Goal: Contribute content: Contribute content

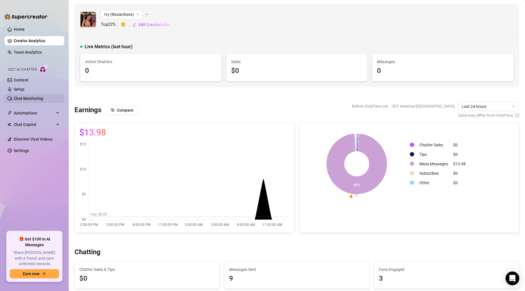
click at [25, 98] on link "Chat Monitoring" at bounding box center [29, 98] width 30 height 5
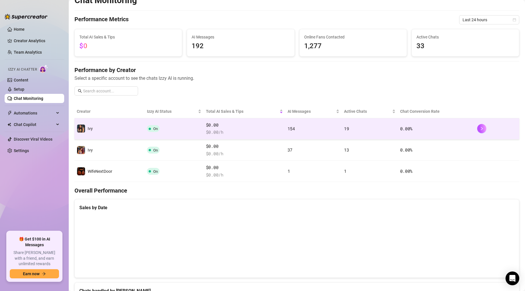
scroll to position [25, 0]
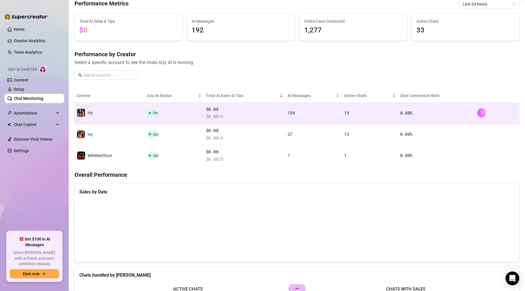
click at [480, 111] on icon "right" at bounding box center [482, 113] width 4 height 4
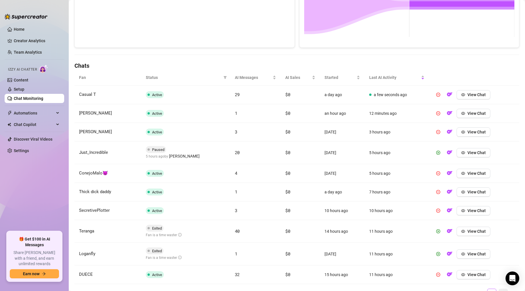
scroll to position [172, 0]
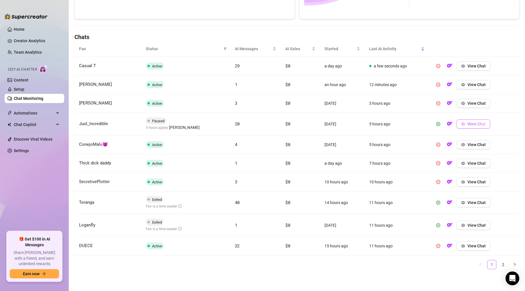
click at [467, 125] on button "View Chat" at bounding box center [474, 123] width 34 height 9
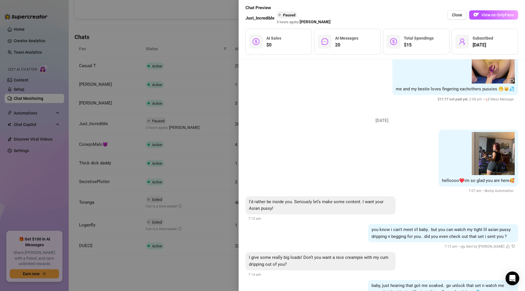
scroll to position [0, 0]
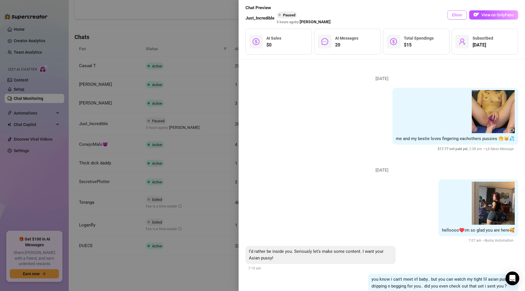
click at [459, 15] on span "Close" at bounding box center [457, 15] width 10 height 5
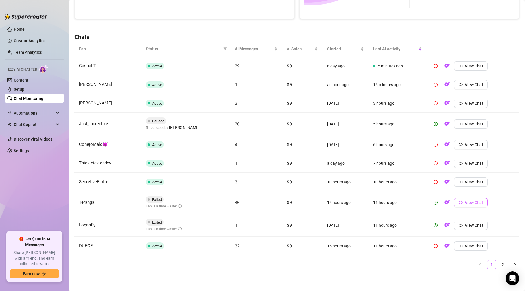
click at [461, 203] on icon "eye" at bounding box center [461, 202] width 4 height 3
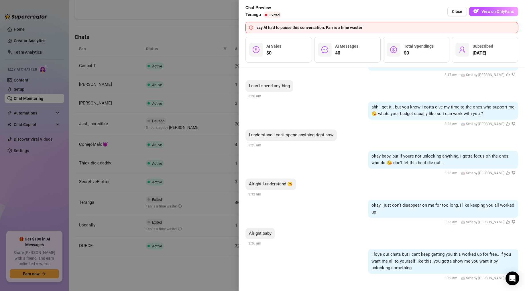
scroll to position [1663, 0]
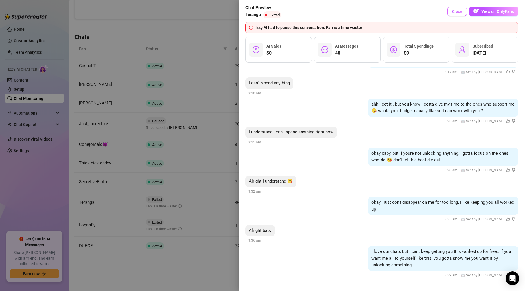
click at [459, 13] on span "Close" at bounding box center [457, 11] width 10 height 5
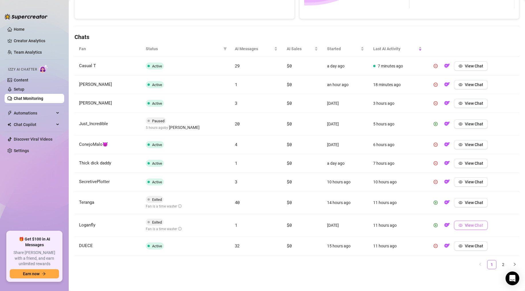
click at [469, 223] on span "View Chat" at bounding box center [474, 225] width 18 height 5
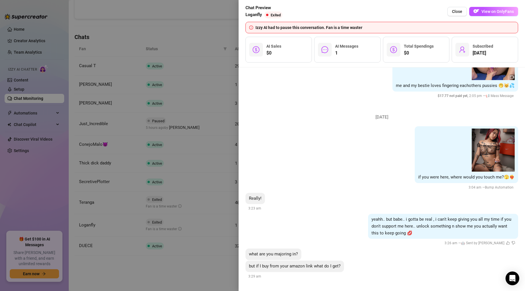
scroll to position [62, 0]
click at [456, 12] on span "Close" at bounding box center [457, 11] width 10 height 5
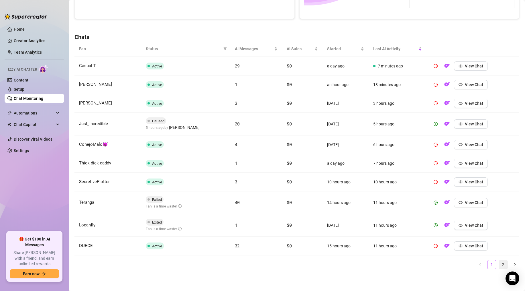
click at [504, 266] on link "2" at bounding box center [503, 264] width 9 height 9
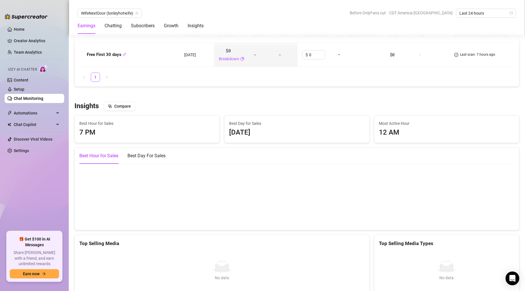
scroll to position [738, 0]
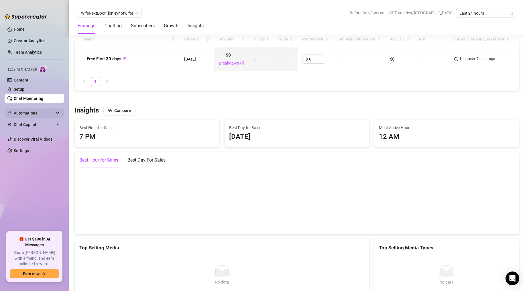
click at [46, 114] on span "Automations" at bounding box center [34, 112] width 41 height 9
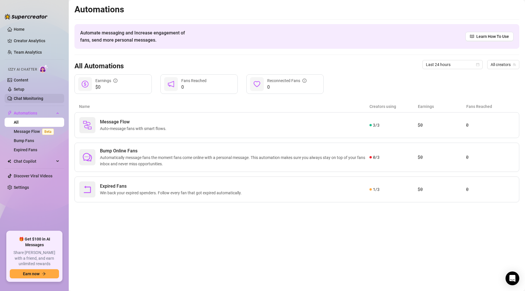
click at [39, 97] on link "Chat Monitoring" at bounding box center [29, 98] width 30 height 5
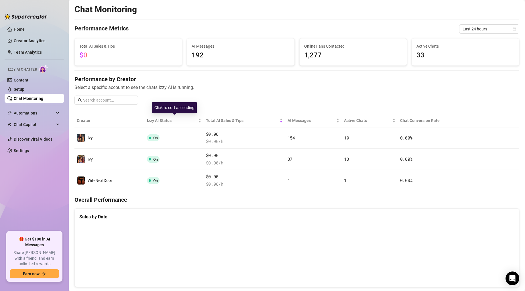
scroll to position [11, 0]
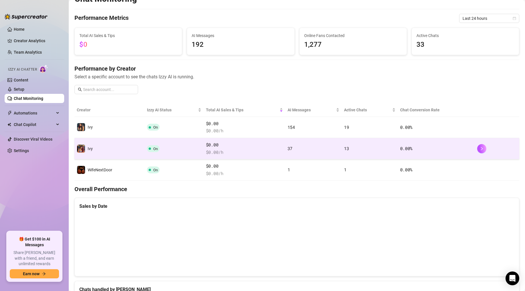
click at [195, 153] on td "On" at bounding box center [174, 148] width 59 height 21
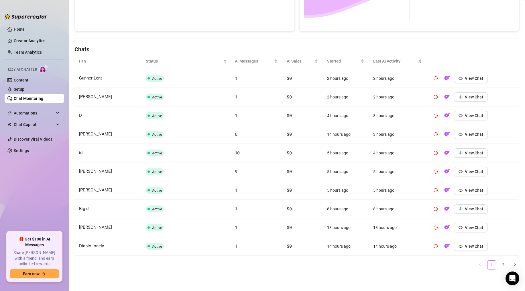
scroll to position [160, 0]
click at [501, 263] on link "2" at bounding box center [503, 264] width 9 height 9
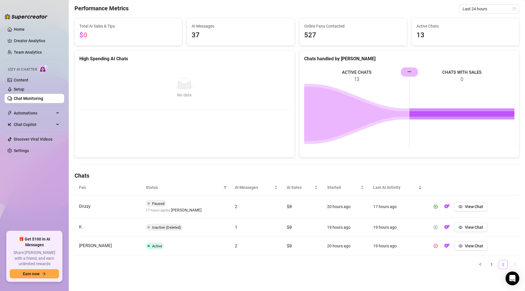
scroll to position [34, 0]
click at [467, 207] on span "View Chat" at bounding box center [474, 206] width 18 height 5
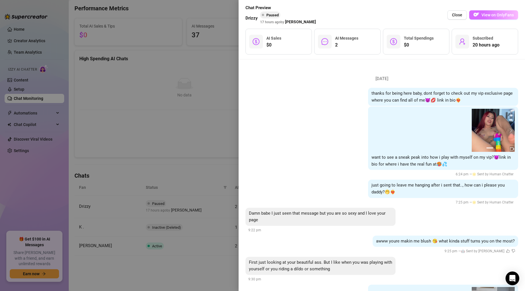
click at [491, 13] on span "View on OnlyFans" at bounding box center [498, 15] width 32 height 5
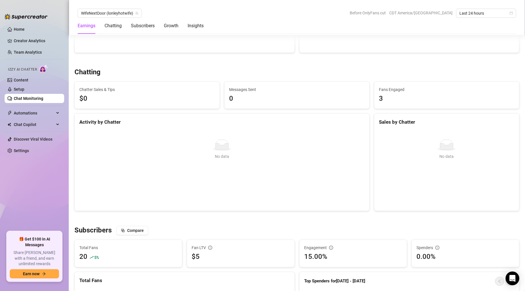
click at [38, 100] on link "Chat Monitoring" at bounding box center [29, 98] width 30 height 5
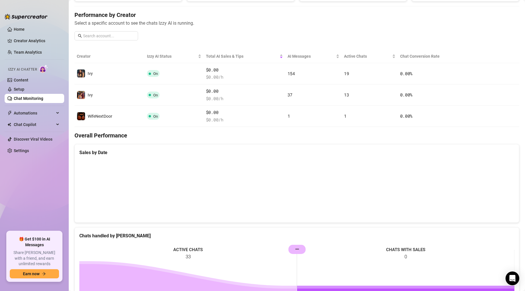
scroll to position [48, 0]
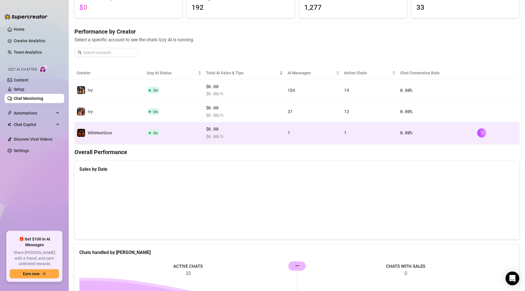
click at [126, 141] on td "WifeNextDoor" at bounding box center [110, 132] width 70 height 21
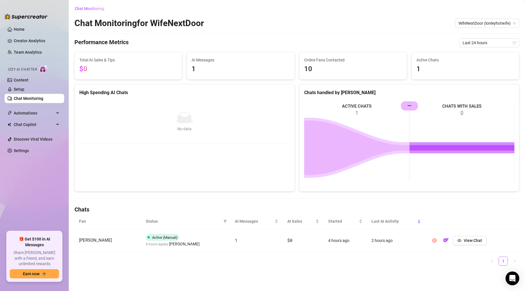
click at [26, 96] on link "Chat Monitoring" at bounding box center [29, 98] width 30 height 5
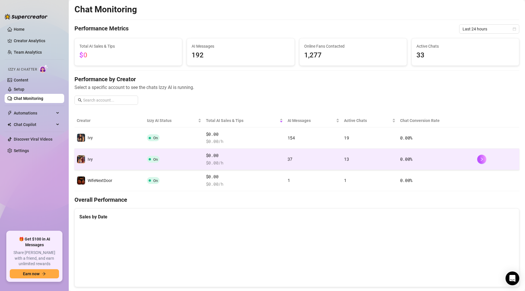
click at [146, 158] on td "On" at bounding box center [174, 158] width 59 height 21
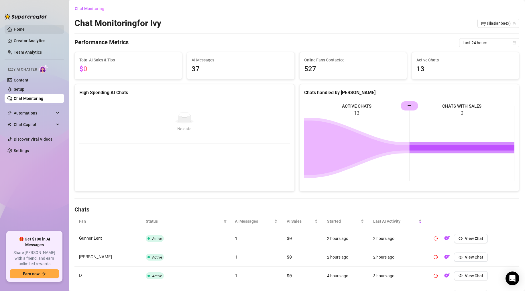
click at [15, 27] on link "Home" at bounding box center [19, 29] width 11 height 5
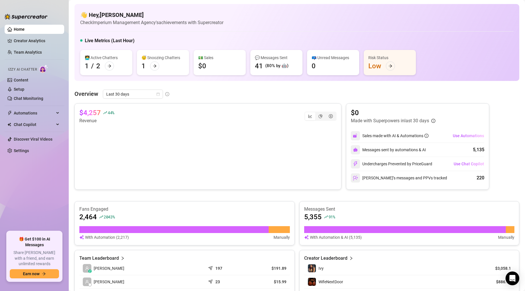
click at [219, 102] on div "Overview Last 30 days $4,257 44 % Revenue $0 Made with Superpowers in last 30 d…" at bounding box center [297, 197] width 445 height 217
click at [154, 97] on span "Last 30 days" at bounding box center [132, 94] width 53 height 9
click at [133, 105] on div "Last 24 hours" at bounding box center [132, 105] width 51 height 6
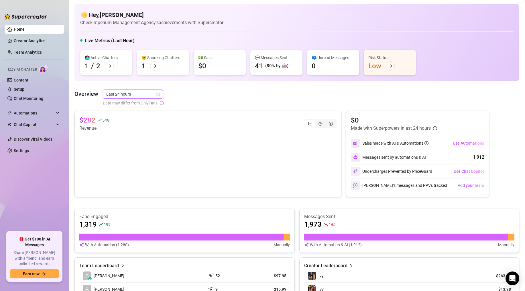
click at [178, 96] on div "Overview Last 24 hours Last 24 hours Data may differ from OnlyFans" at bounding box center [297, 97] width 445 height 17
click at [178, 96] on div "Overview Last 24 hours Data may differ from OnlyFans" at bounding box center [297, 97] width 445 height 17
click at [25, 150] on link "Settings" at bounding box center [21, 150] width 15 height 5
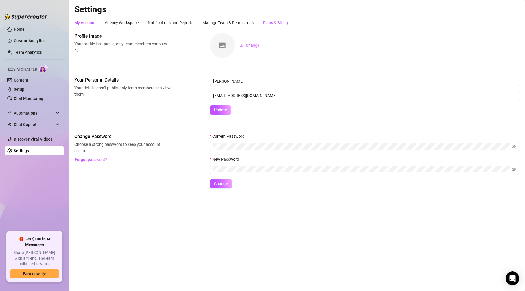
click at [283, 23] on div "Plans & Billing" at bounding box center [275, 22] width 25 height 6
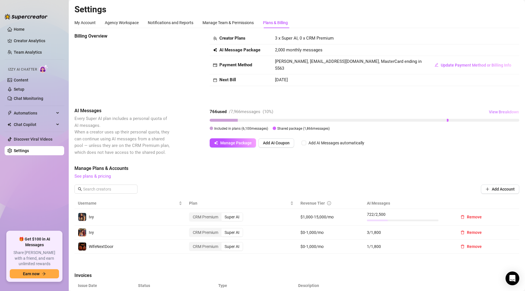
click at [499, 109] on button "View Breakdown" at bounding box center [504, 111] width 31 height 9
click at [447, 95] on div "Billing Overview Creator Plans 3 x Super AI, 0 x CRM Premium AI Message Package…" at bounding box center [297, 65] width 445 height 65
click at [230, 146] on button "Manage Package" at bounding box center [233, 142] width 46 height 9
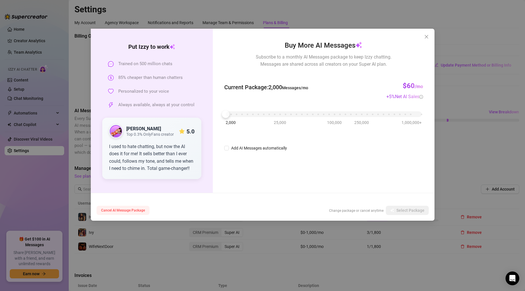
click at [128, 209] on span "Cancel AI Message Package" at bounding box center [123, 210] width 44 height 4
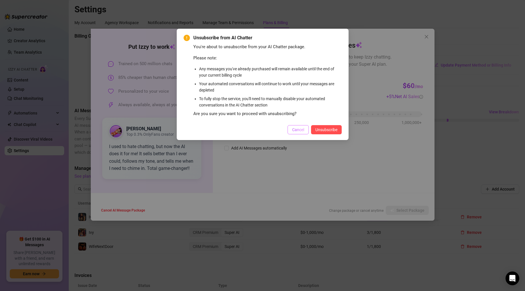
click at [293, 131] on span "Cancel" at bounding box center [298, 129] width 12 height 5
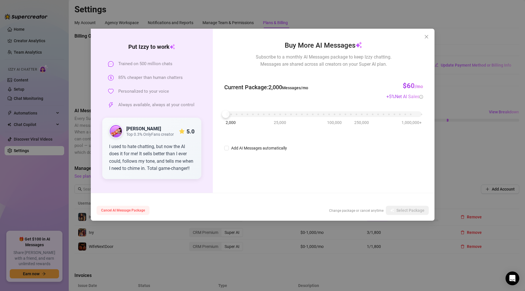
click at [126, 210] on span "Cancel AI Message Package" at bounding box center [123, 210] width 44 height 4
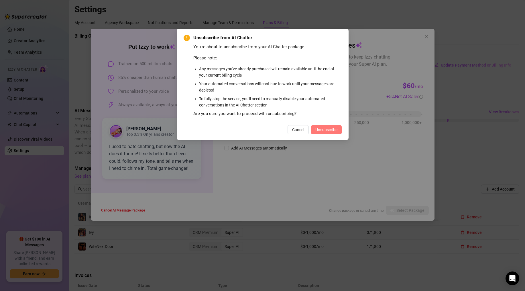
click at [327, 127] on span "Unsubscribe" at bounding box center [327, 129] width 22 height 5
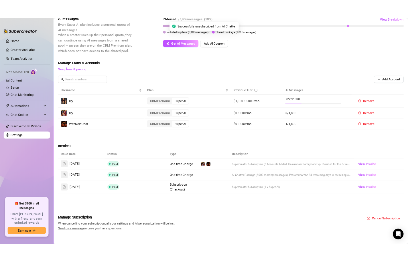
scroll to position [117, 0]
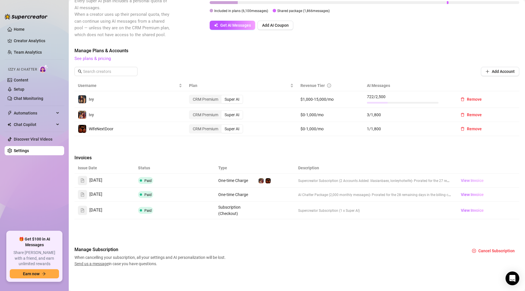
click at [465, 182] on span "View Invoice" at bounding box center [472, 180] width 23 height 6
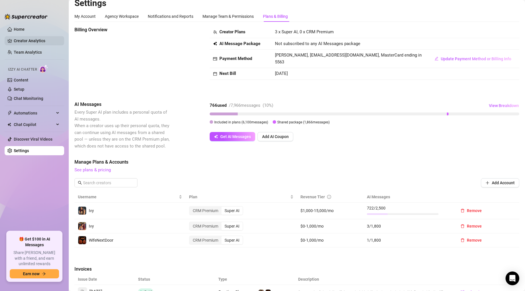
scroll to position [0, 0]
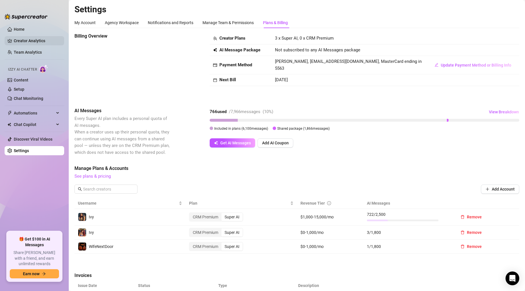
click at [29, 40] on link "Creator Analytics" at bounding box center [37, 40] width 46 height 9
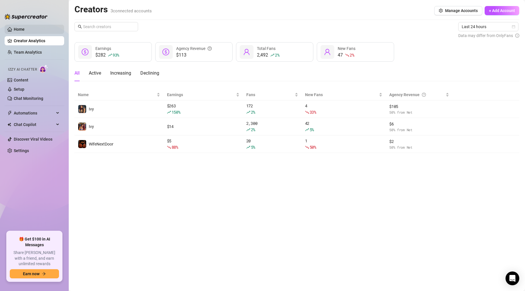
click at [25, 28] on link "Home" at bounding box center [19, 29] width 11 height 5
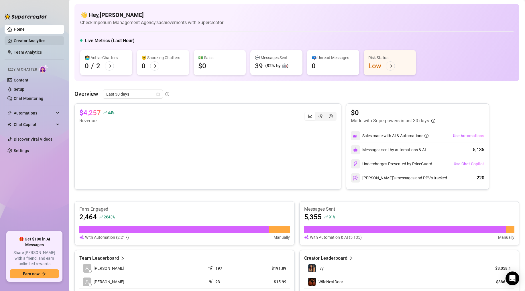
click at [33, 44] on link "Creator Analytics" at bounding box center [37, 40] width 46 height 9
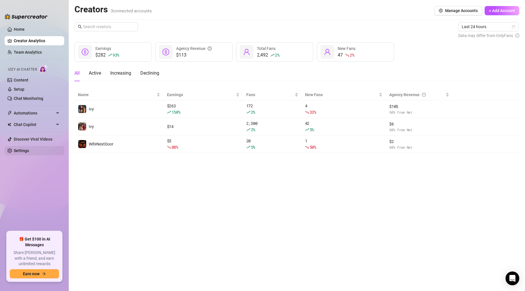
click at [29, 149] on link "Settings" at bounding box center [21, 150] width 15 height 5
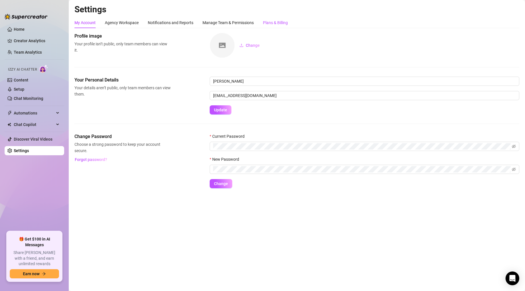
click at [269, 23] on div "Plans & Billing" at bounding box center [275, 22] width 25 height 6
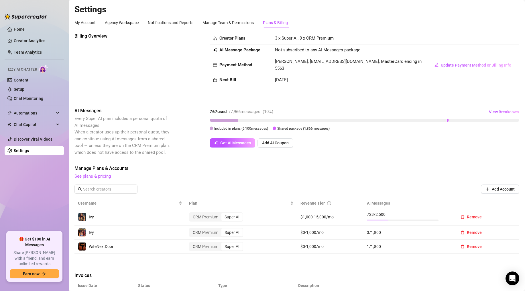
scroll to position [117, 0]
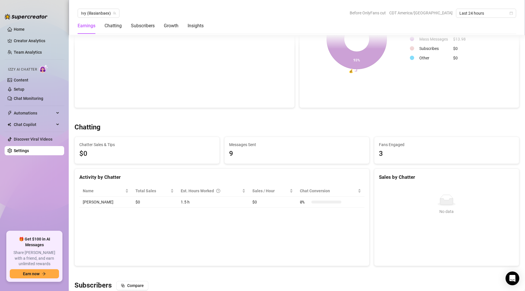
scroll to position [131, 0]
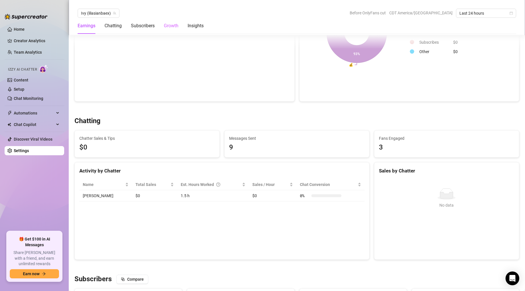
click at [168, 20] on div "Growth" at bounding box center [171, 26] width 15 height 16
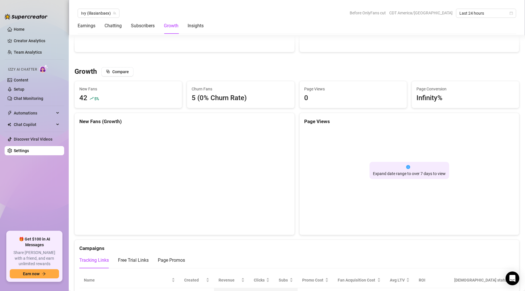
scroll to position [477, 0]
click at [462, 11] on span "Last 24 hours" at bounding box center [486, 13] width 53 height 9
click at [469, 41] on div "Last 30 days" at bounding box center [486, 43] width 51 height 6
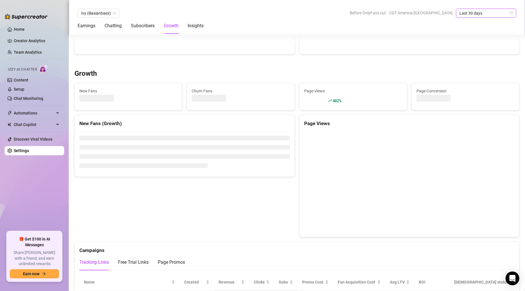
scroll to position [489, 0]
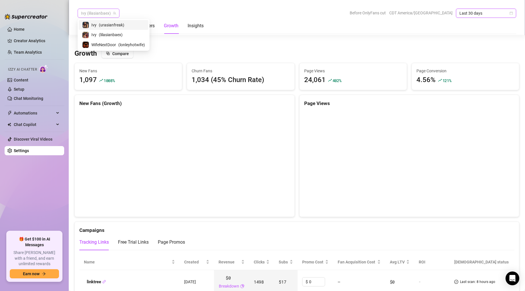
click at [104, 13] on span "Ivy (lilasianbaex)" at bounding box center [98, 13] width 35 height 9
click at [105, 34] on span "( lilasianbaex )" at bounding box center [111, 35] width 24 height 6
click at [109, 11] on span "Ivy (lilasianbaex)" at bounding box center [98, 13] width 35 height 9
click at [108, 23] on span "( urasianfreak )" at bounding box center [112, 25] width 26 height 6
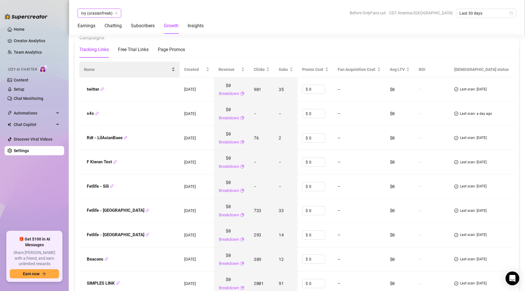
scroll to position [673, 0]
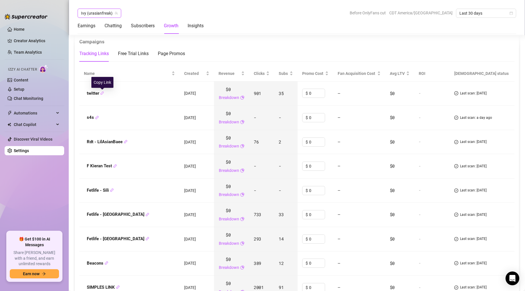
click at [102, 93] on icon "link" at bounding box center [102, 93] width 4 height 4
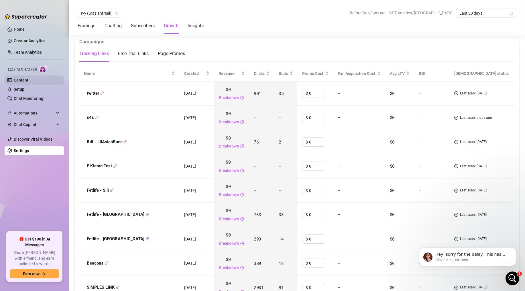
scroll to position [0, 0]
click at [21, 42] on link "Creator Analytics" at bounding box center [37, 40] width 46 height 9
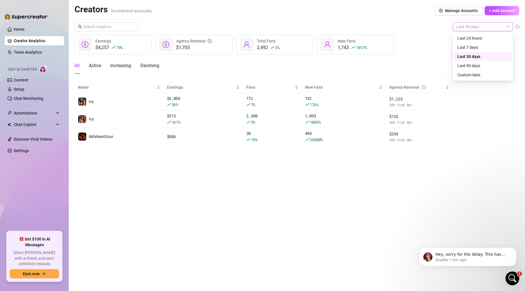
click at [461, 27] on span "Last 30 days" at bounding box center [482, 26] width 53 height 9
click at [460, 37] on div "Last 24 hours" at bounding box center [483, 38] width 51 height 6
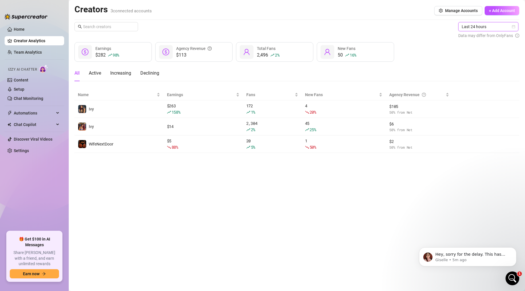
click at [476, 31] on span "Last 24 hours" at bounding box center [488, 26] width 53 height 9
click at [472, 76] on div "Custom date" at bounding box center [489, 75] width 51 height 6
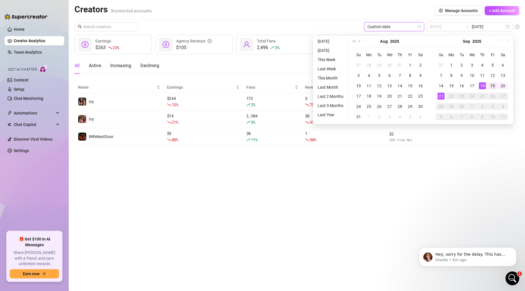
type input "[DATE]"
click at [491, 86] on div "19" at bounding box center [492, 85] width 7 height 7
click at [442, 94] on div "21" at bounding box center [441, 96] width 7 height 7
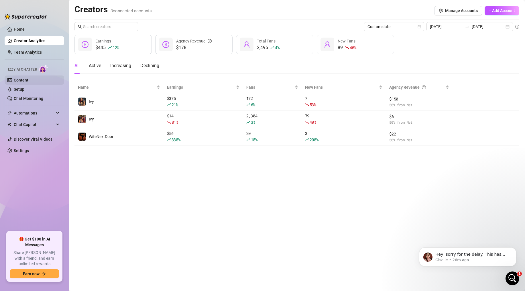
click at [28, 79] on link "Content" at bounding box center [21, 80] width 15 height 5
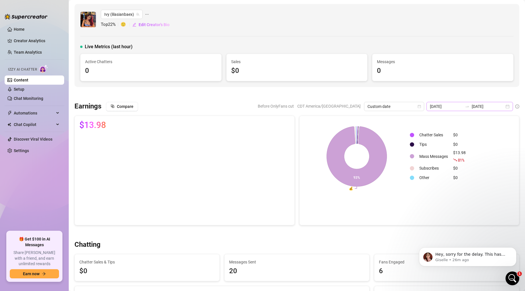
click at [509, 107] on div "[DATE] [DATE]" at bounding box center [470, 106] width 87 height 9
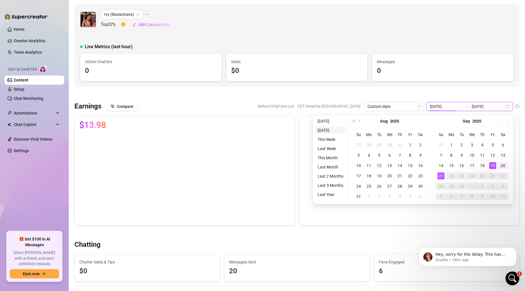
type input "[DATE]"
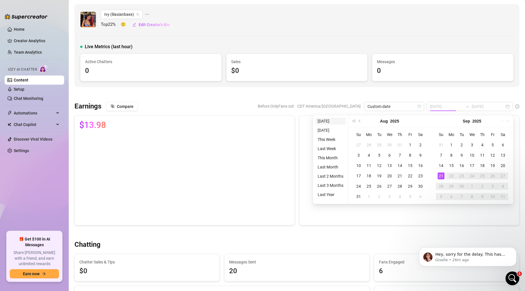
click at [325, 122] on li "[DATE]" at bounding box center [331, 120] width 30 height 7
type input "[DATE]"
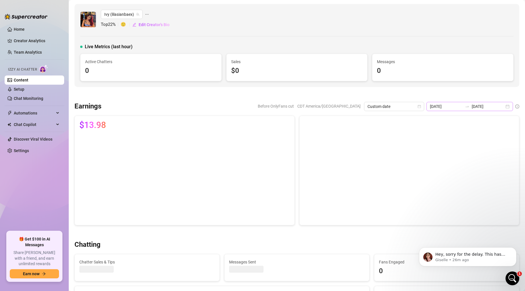
click at [508, 111] on div "Earnings Before OnlyFans cut CDT America/[GEOGRAPHIC_DATA] Custom date [DATE] […" at bounding box center [297, 163] width 450 height 123
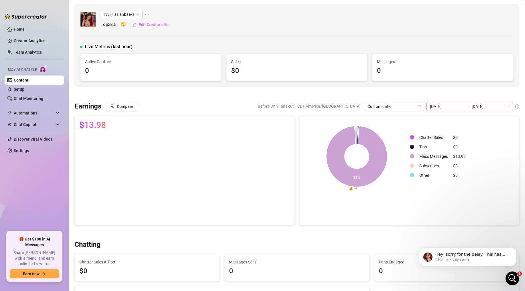
click at [509, 108] on div "[DATE] [DATE]" at bounding box center [470, 106] width 87 height 9
click at [424, 105] on div "Custom date" at bounding box center [394, 106] width 60 height 9
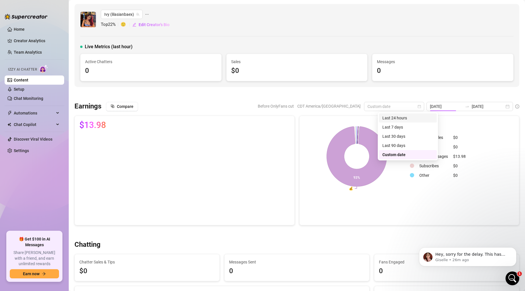
click at [396, 117] on div "Last 24 hours" at bounding box center [408, 118] width 51 height 6
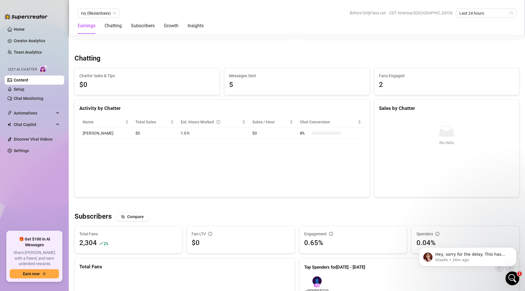
scroll to position [209, 0]
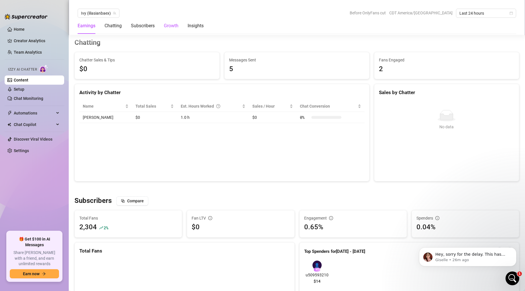
click at [167, 27] on div "Growth" at bounding box center [171, 25] width 15 height 7
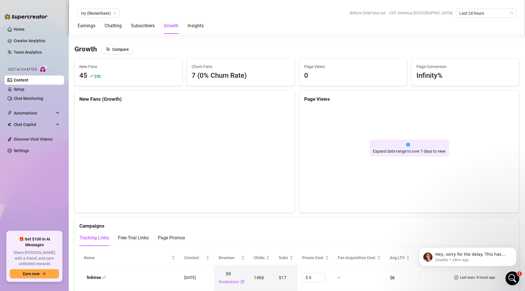
scroll to position [507, 0]
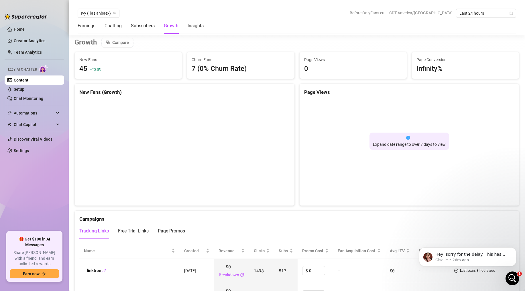
click at [83, 65] on div "45" at bounding box center [83, 68] width 8 height 11
click at [146, 24] on div "Subscribers" at bounding box center [143, 25] width 24 height 7
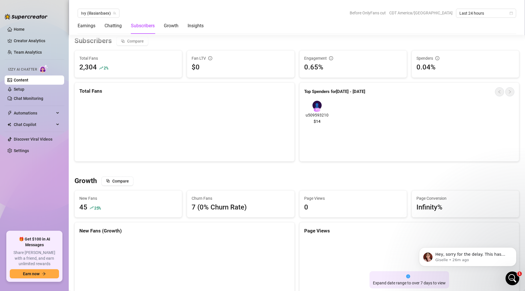
scroll to position [367, 0]
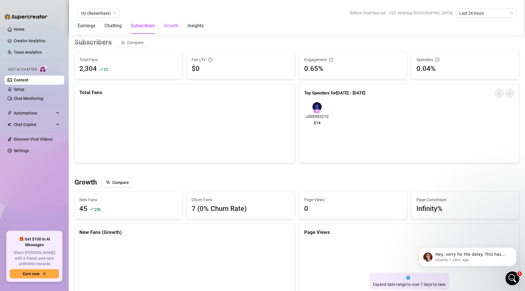
click at [175, 27] on div "Growth" at bounding box center [171, 25] width 15 height 7
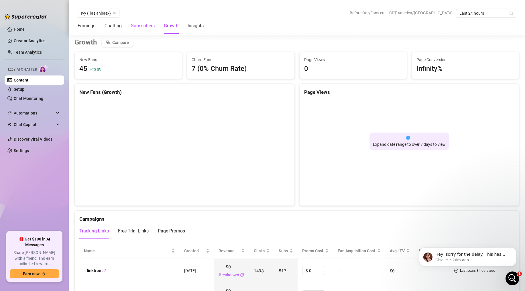
click at [152, 23] on div "Subscribers" at bounding box center [143, 25] width 24 height 7
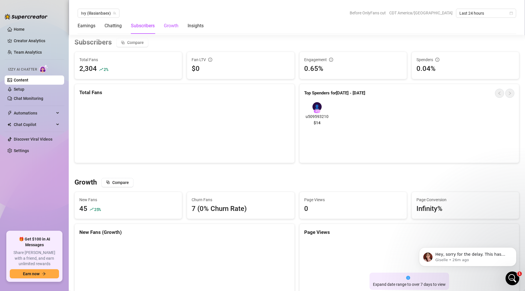
click at [173, 28] on div "Growth" at bounding box center [171, 25] width 15 height 7
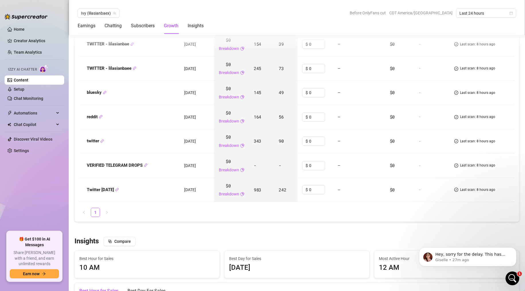
scroll to position [757, 0]
click at [119, 190] on icon "link" at bounding box center [117, 190] width 4 height 4
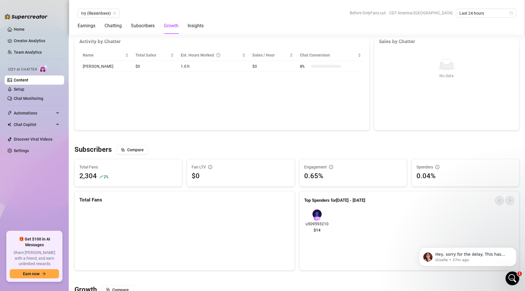
scroll to position [0, 0]
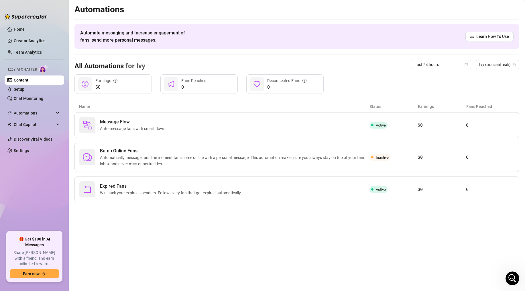
click at [28, 78] on link "Content" at bounding box center [21, 80] width 15 height 5
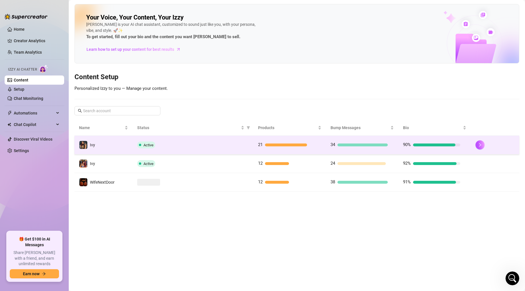
click at [207, 152] on td "Active" at bounding box center [193, 145] width 121 height 19
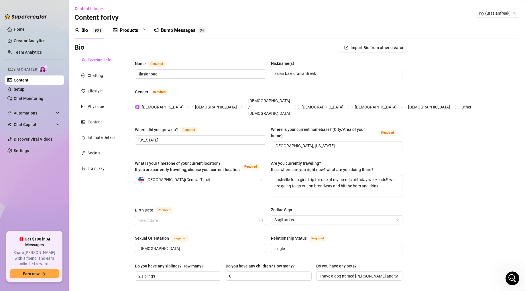
radio input "true"
type input "[DATE]"
click at [126, 26] on div "Products 2 1" at bounding box center [131, 30] width 36 height 16
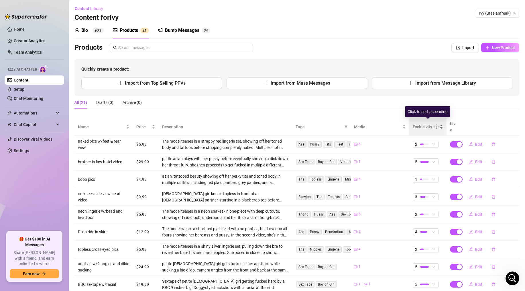
click at [423, 127] on div "Exclusivity" at bounding box center [428, 127] width 30 height 6
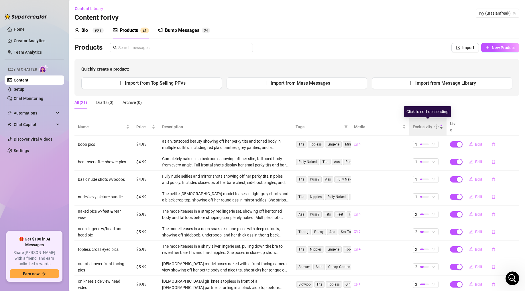
click at [423, 127] on div "Exclusivity" at bounding box center [428, 127] width 30 height 6
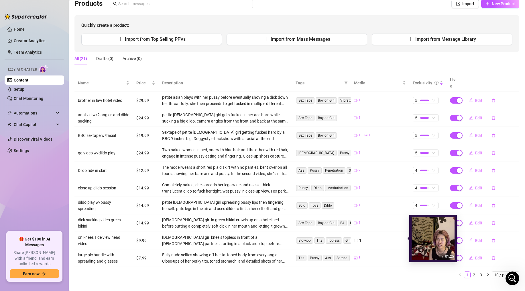
scroll to position [47, 0]
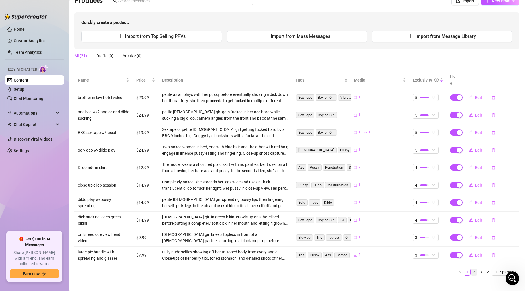
click at [475, 269] on link "2" at bounding box center [474, 272] width 6 height 6
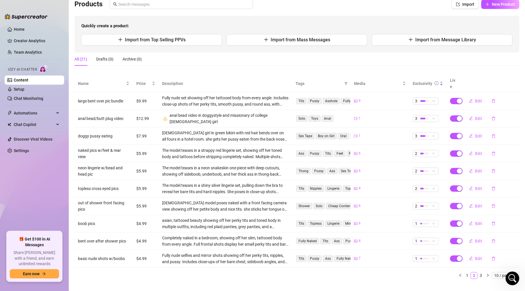
scroll to position [0, 0]
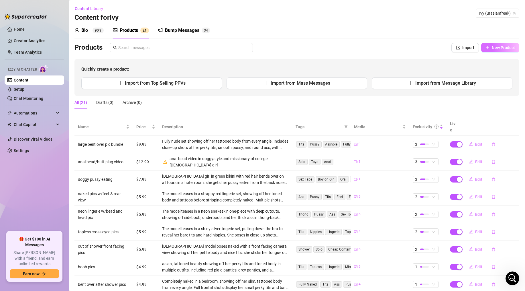
click at [498, 46] on span "New Product" at bounding box center [503, 47] width 23 height 5
type textarea "Type your message here..."
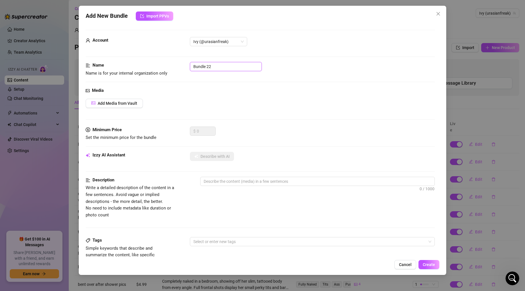
click at [209, 67] on input "Bundle 22" at bounding box center [226, 66] width 72 height 9
type input "GG bathtub session"
click at [124, 105] on span "Add Media from Vault" at bounding box center [118, 103] width 40 height 5
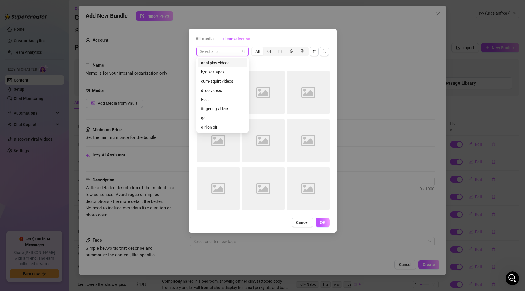
click at [239, 52] on input "search" at bounding box center [220, 51] width 40 height 9
click at [213, 117] on div "gg" at bounding box center [222, 118] width 43 height 6
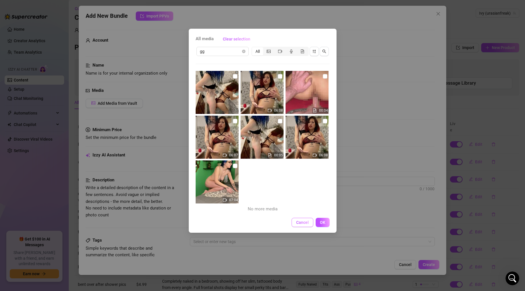
click at [304, 224] on span "Cancel" at bounding box center [302, 222] width 13 height 5
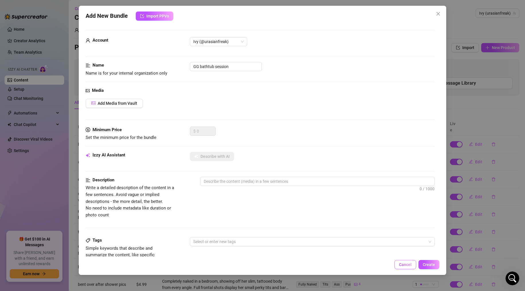
click at [403, 262] on span "Cancel" at bounding box center [405, 264] width 13 height 5
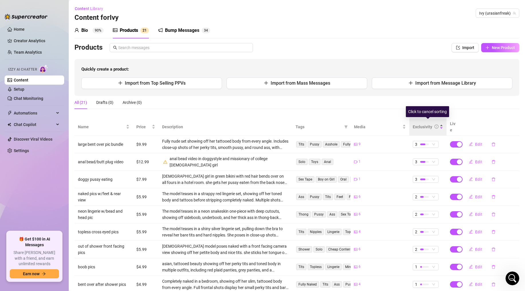
click at [413, 124] on div "Exclusivity" at bounding box center [428, 127] width 30 height 6
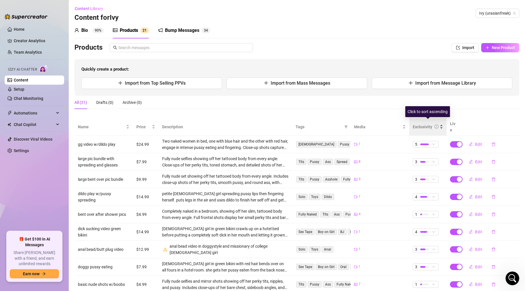
click at [413, 124] on div "Exclusivity" at bounding box center [428, 127] width 30 height 6
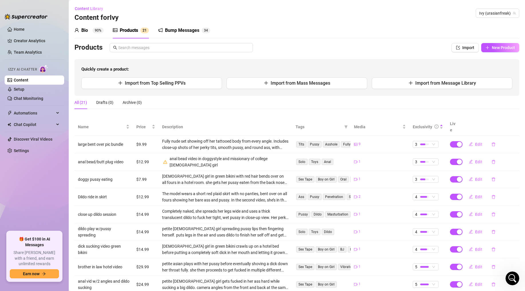
scroll to position [43, 0]
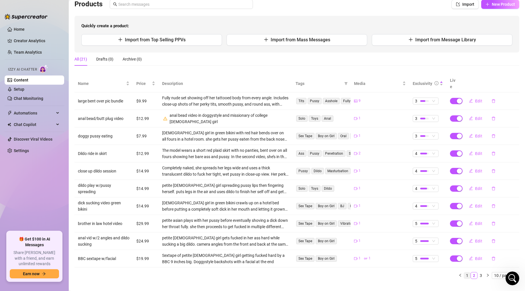
click at [465, 272] on link "1" at bounding box center [467, 275] width 6 height 6
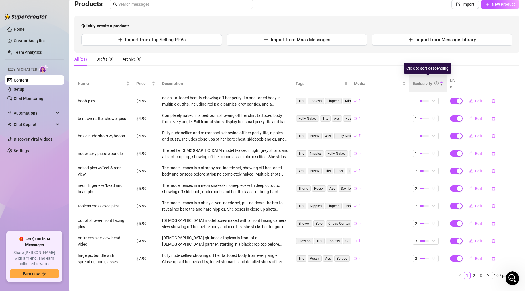
click at [429, 80] on div "Exclusivity" at bounding box center [422, 83] width 19 height 6
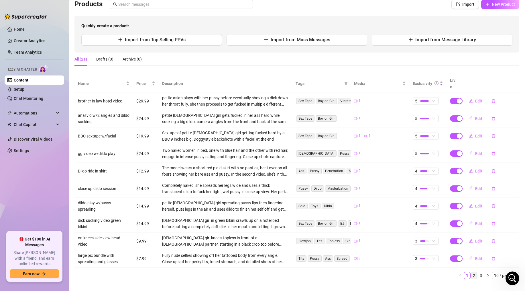
click at [476, 272] on link "2" at bounding box center [474, 275] width 6 height 6
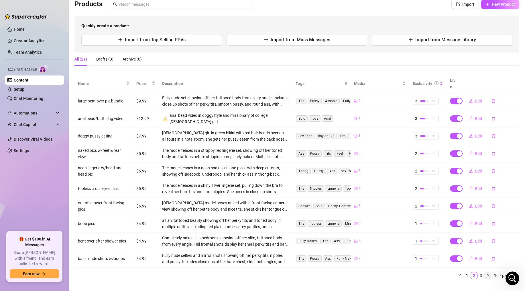
click at [487, 272] on button "button" at bounding box center [488, 275] width 7 height 7
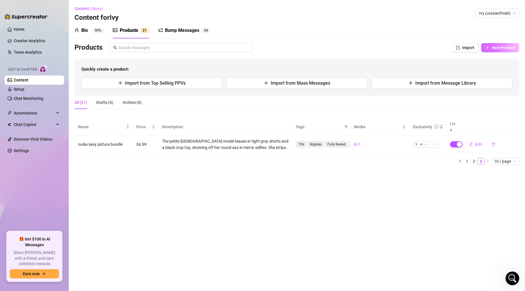
click at [494, 50] on button "New Product" at bounding box center [500, 47] width 38 height 9
type textarea "Type your message here..."
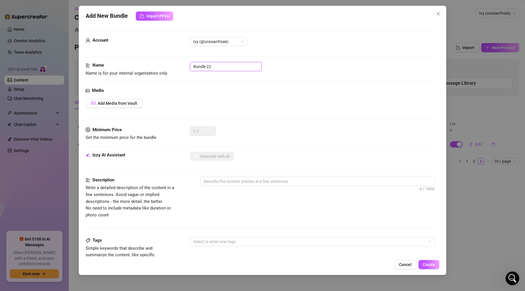
click at [224, 70] on input "Bundle 22" at bounding box center [226, 66] width 72 height 9
click at [199, 66] on input "gg athtub session" at bounding box center [226, 66] width 72 height 9
type input "gg bathtub session"
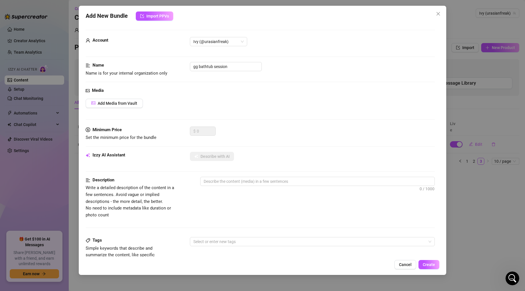
click at [111, 109] on div "Media Add Media from Vault" at bounding box center [260, 106] width 349 height 39
click at [118, 105] on span "Add Media from Vault" at bounding box center [118, 103] width 40 height 5
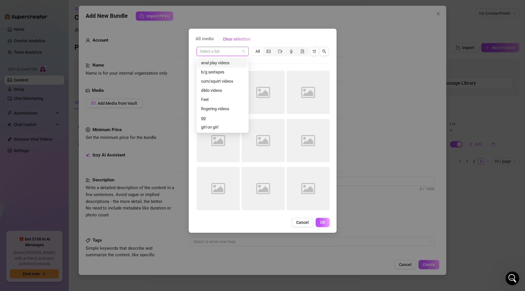
click at [239, 52] on input "search" at bounding box center [220, 51] width 40 height 9
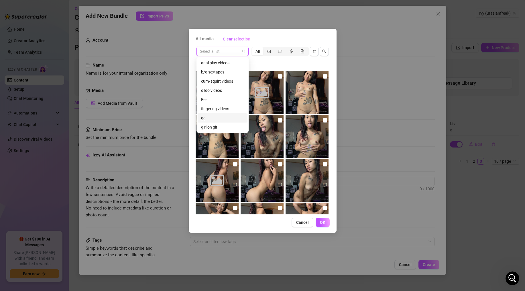
click at [211, 116] on div "gg" at bounding box center [222, 118] width 43 height 6
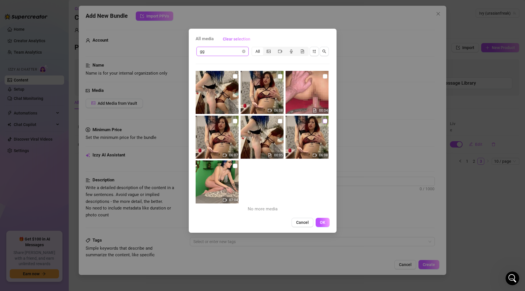
click at [324, 122] on input "checkbox" at bounding box center [325, 121] width 5 height 5
checkbox input "true"
click at [321, 222] on span "OK" at bounding box center [322, 222] width 5 height 5
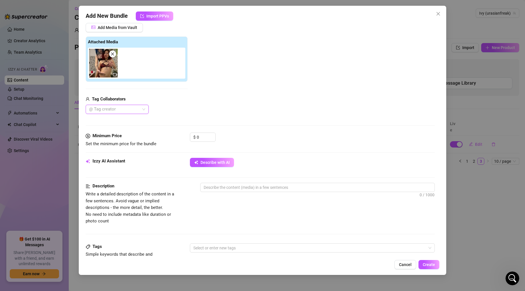
scroll to position [100, 0]
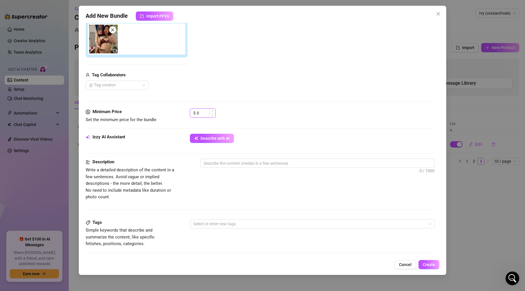
click at [201, 114] on input "0" at bounding box center [206, 113] width 19 height 9
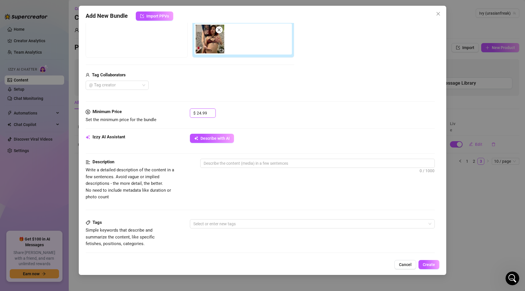
type input "24.99"
click at [232, 119] on div "$ 24.99" at bounding box center [312, 115] width 245 height 14
click at [222, 140] on span "Describe with AI" at bounding box center [215, 138] width 29 height 5
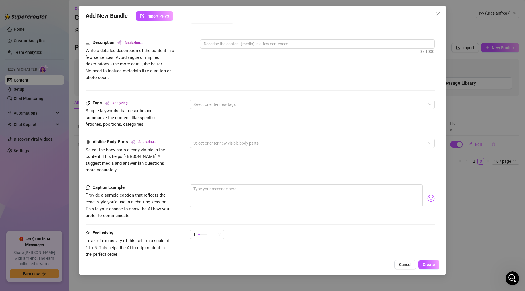
scroll to position [256, 0]
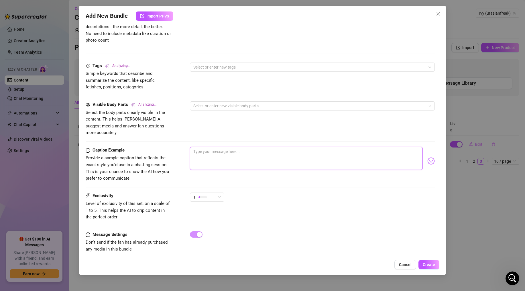
click at [239, 150] on textarea at bounding box center [306, 158] width 233 height 23
type textarea "w"
type textarea "wa"
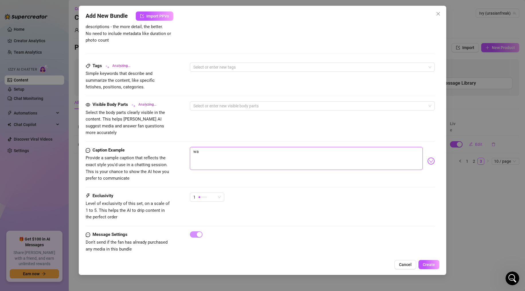
type textarea "wac"
type textarea "wact"
type textarea "wacth"
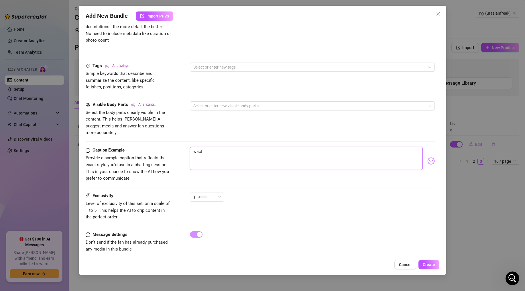
type textarea "wacth"
type textarea "wacth a"
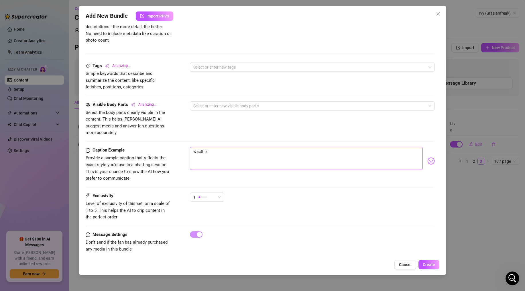
type textarea "wacth as"
type textarea "wacth as m"
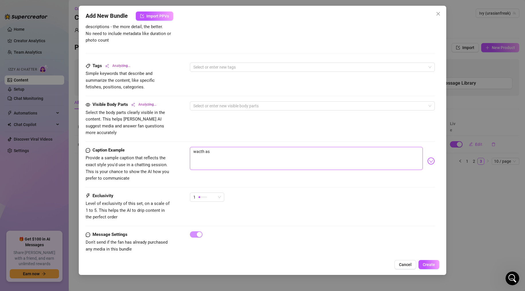
type textarea "wacth as m"
type textarea "wacth as my"
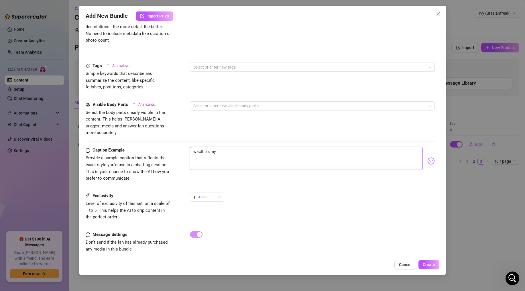
type textarea "wacth as my b"
type textarea "wacth as my be"
type textarea "wacth as my bes"
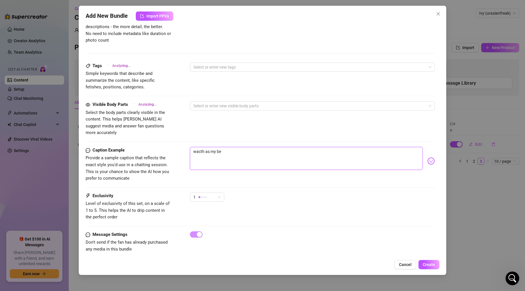
type textarea "wacth as my bes"
type textarea "wacth as my best"
type textarea "wacth as my besti"
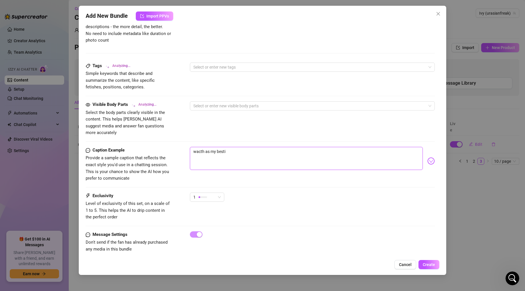
type textarea "wacth as my bestie"
type textarea "wacth as my bestie a"
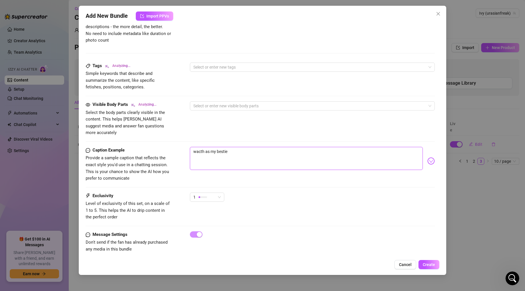
type textarea "wacth as my bestie a"
type textarea "wacth as my bestie an"
type textarea "wacth as my bestie and"
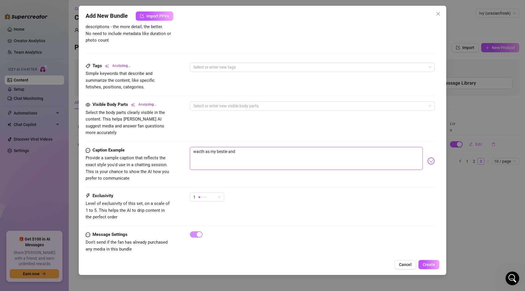
type textarea "wacth as my bestie and"
type textarea "wacth as my bestie and i"
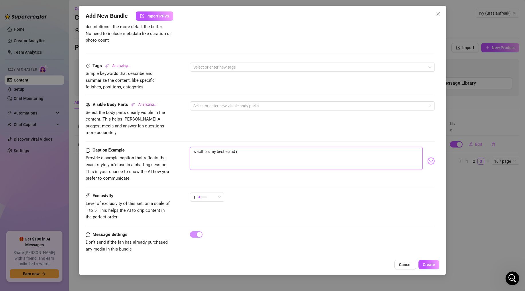
type textarea "wacth as my bestie and i"
type textarea "wacth as my bestie and i g"
type textarea "wacth as my bestie and i gi"
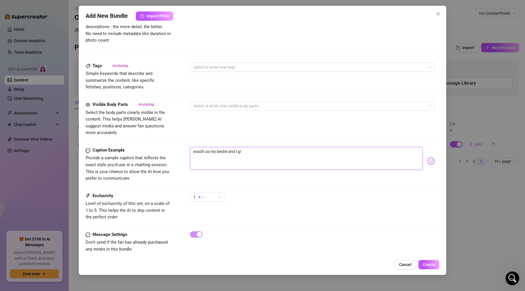
type textarea "wacth as my bestie and i giv"
type textarea "wacth as my bestie and i give"
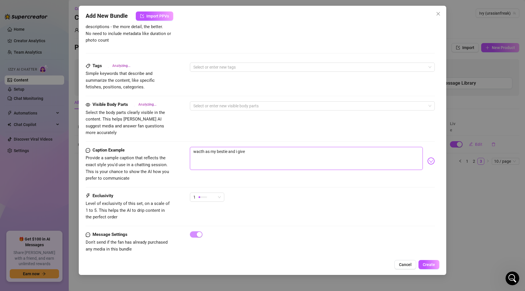
type textarea "wacth as my bestie and i give"
type textarea "wacth as my bestie and i give e"
type textarea "wacth as my bestie and i give ea"
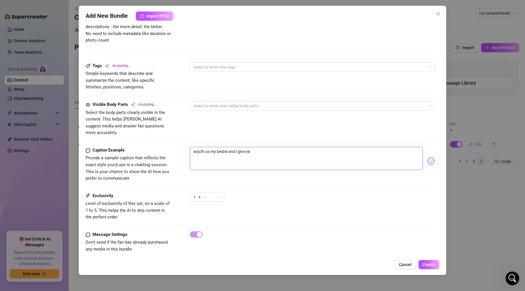
type textarea "wacth as my bestie and i give eac"
type textarea "wacth as my bestie and i give each"
type textarea "wacth as my bestie and i give [PERSON_NAME]"
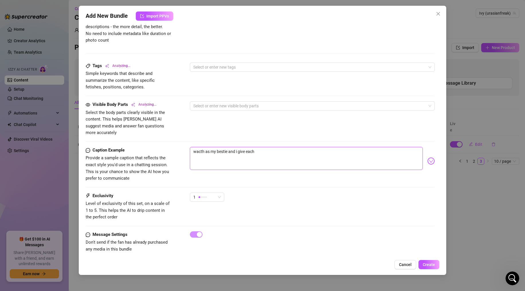
type textarea "wacth as my bestie and i give [PERSON_NAME]"
type textarea "wacth as my bestie and i give eachot"
type textarea "wacth as my bestie and i give eachoth"
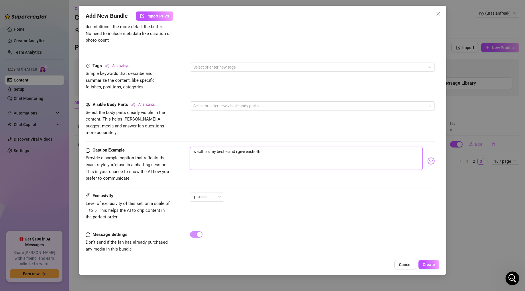
type textarea "wacth as my bestie and i give eachothe"
type textarea "wacth as my bestie and i give eachother"
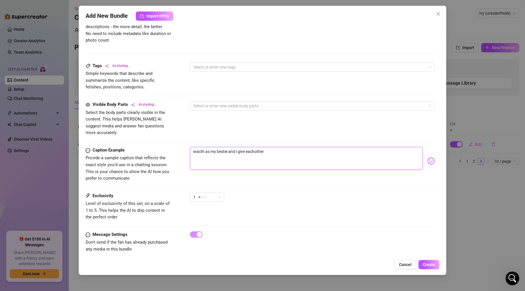
type textarea "wacth as my bestie and i give eachother"
type textarea "wacth as my bestie and i give eachother c"
type textarea "wacth as my bestie and i give eachother"
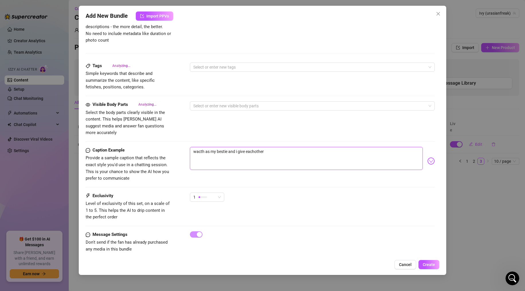
type textarea "wacth as my bestie and i give eachother a"
type textarea "wacth as my bestie and i give eachother a g"
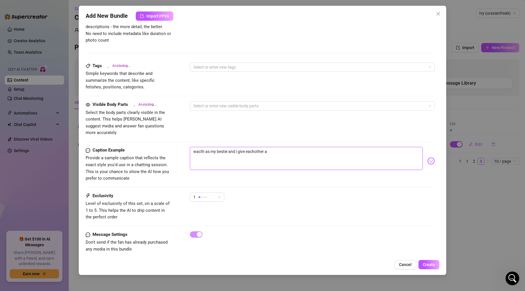
type textarea "wacth as my bestie and i give eachother a g"
type textarea "wacth as my bestie and i give eachother a gr"
type textarea "wacth as my bestie and i give eachother a gre"
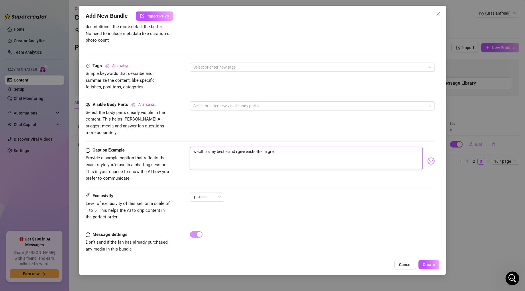
type textarea "wacth as my bestie and i give eachother a grea"
type textarea "wacth as my bestie and i give eachother a great"
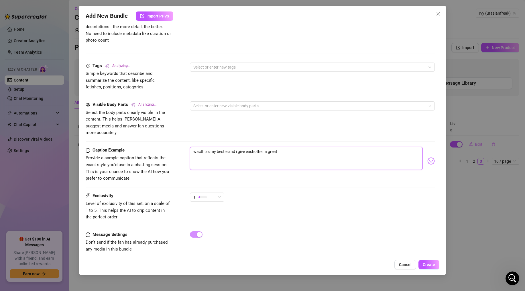
type textarea "wacth as my bestie and i give eachother a great"
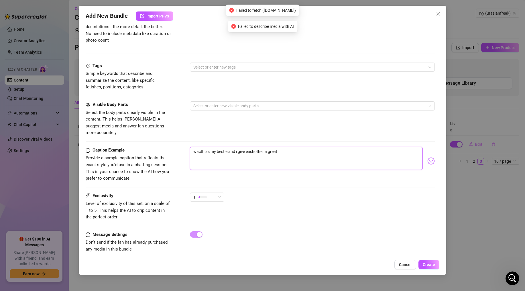
type textarea "wacth as my bestie and i give eachother a great p"
type textarea "wacth as my bestie and i give eachother a great pu"
type textarea "wacth as my bestie and i give eachother a great pus"
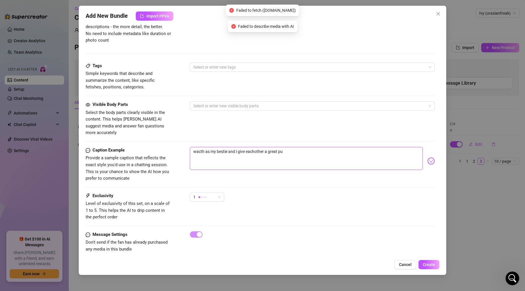
type textarea "wacth as my bestie and i give eachother a great pus"
type textarea "wacth as my bestie and i give eachother a great pusy"
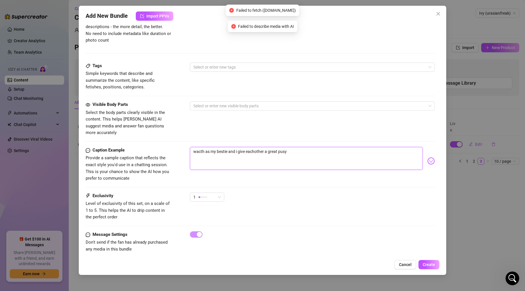
type textarea "wacth as my bestie and i give eachother a great pusy e"
type textarea "wacth as my bestie and i give eachother a great pusy ea"
type textarea "wacth as my bestie and i give eachother a great pusy eat"
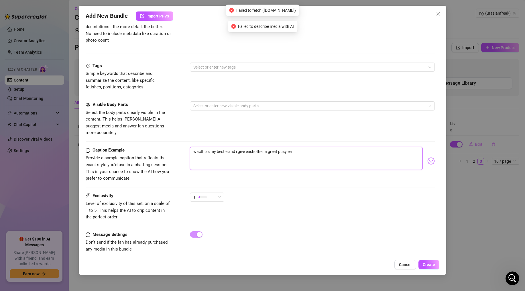
type textarea "wacth as my bestie and i give eachother a great pusy eat"
type textarea "wacth as my bestie and i give eachother a great pusy eati"
type textarea "wacth as my bestie and i give eachother a great pusy eatin"
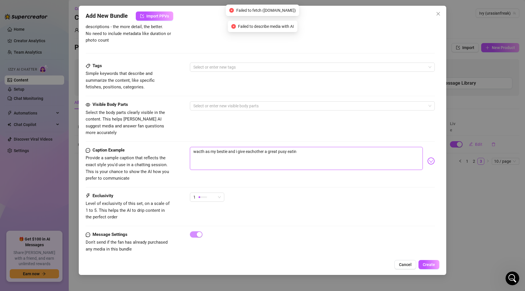
type textarea "wacth as my bestie and i give eachother a great pusy eating"
type textarea "wacth as my bestie and i give eachother a great pusy eating i"
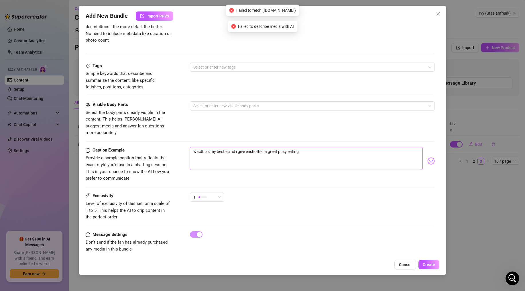
type textarea "wacth as my bestie and i give eachother a great pusy eating i"
type textarea "wacth as my bestie and i give eachother a great pusy eating in"
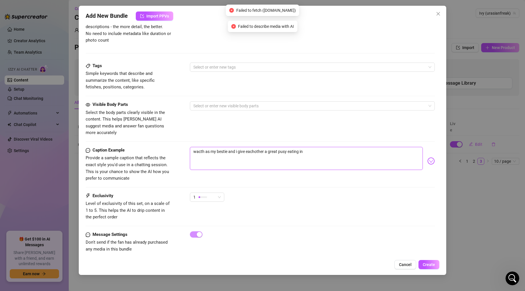
type textarea "wacth as my bestie and i give eachother a great pusy eating in t"
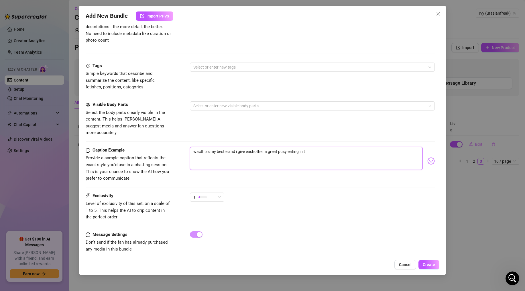
type textarea "wacth as my bestie and i give eachother a great pusy eating in th"
type textarea "wacth as my bestie and i give eachother a great pusy eating in the"
type textarea "wacth as my bestie and i give eachother a great pusy eating in the b"
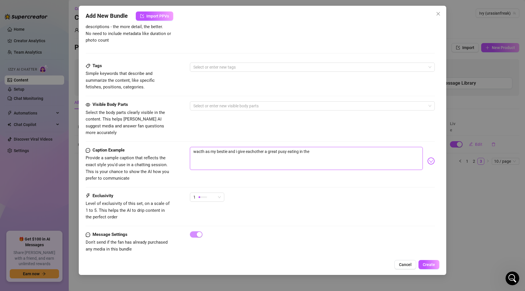
type textarea "wacth as my bestie and i give eachother a great pusy eating in the b"
type textarea "wacth as my bestie and i give eachother a great pusy eating in the ba"
type textarea "wacth as my bestie and i give eachother a great pusy eating in the bat"
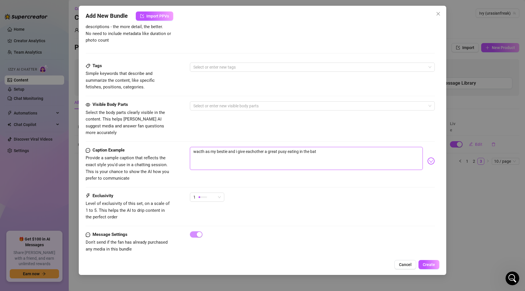
type textarea "wacth as my bestie and i give eachother a great pusy eating in the bath"
type textarea "wacth as my bestie and i give eachother a great pusy eating in the batht"
type textarea "wacth as my bestie and i give eachother a great pusy eating in the bathtu"
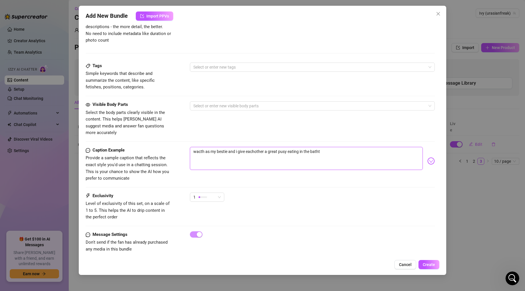
type textarea "wacth as my bestie and i give eachother a great pusy eating in the bathtu"
type textarea "wacth as my bestie and i give eachother a great pusy eating in the bathtub"
click at [283, 147] on textarea "wacth as my bestie and i give eachother a great pusy eating in the bathtub" at bounding box center [306, 158] width 233 height 23
type textarea "wacth as my bestie and i give eachother a great pussy eating in the bathtub"
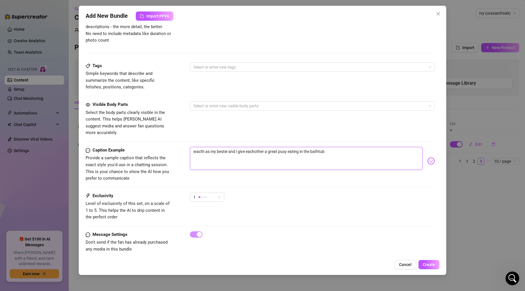
type textarea "wacth as my bestie and i give eachother a great pussy eating in the bathtub"
type textarea "wacth as my bestie and i give eachother a great pusy eating in the bathtub"
type textarea "wacth as my bestie and i give eachother a great pussy eating in the bathtub"
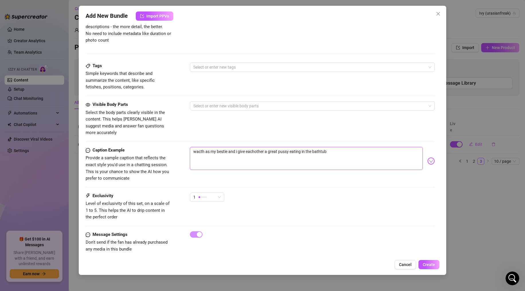
click at [255, 147] on textarea "wacth as my bestie and i give eachother a great pussy eating in the bathtub" at bounding box center [306, 158] width 233 height 23
type textarea "wacth as my bestie and i give each other a great pussy eating in the bathtub"
click at [199, 147] on textarea "wacth as my bestie and i give each other a great pussy eating in the bathtub" at bounding box center [306, 158] width 233 height 23
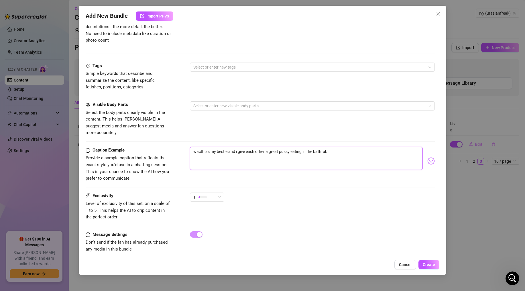
type textarea "w as my bestie and i give each other a great pussy eating in the bathtub"
type textarea "wa as my bestie and i give each other a great pussy eating in the bathtub"
type textarea "wat as my bestie and i give each other a great pussy eating in the bathtub"
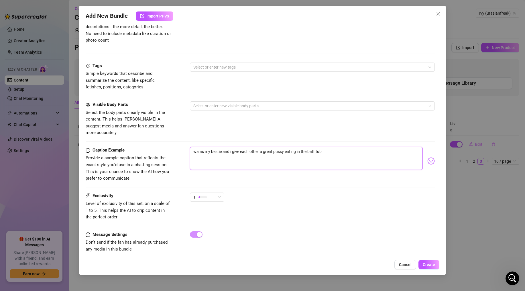
type textarea "wat as my bestie and i give each other a great pussy eating in the bathtub"
type textarea "watc as my bestie and i give each other a great pussy eating in the bathtub"
type textarea "watch as my bestie and i give each other a great pussy eating in the bathtub"
click at [337, 147] on textarea "watch as my bestie and i give each other a great pussy eating in the bathtub" at bounding box center [306, 158] width 233 height 23
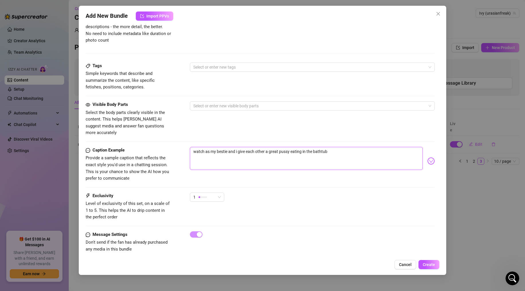
type textarea "watch as my bestie and i give each other a great pussy eating in the bathtub"
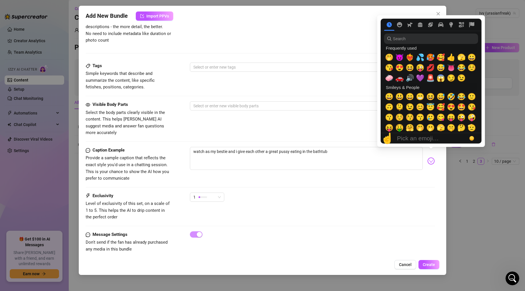
click at [433, 157] on img at bounding box center [431, 160] width 7 height 7
click at [400, 56] on span "😈" at bounding box center [399, 57] width 9 height 8
type textarea "watch as my bestie and i give each other a great pussy eating in the bathtub😈"
click at [421, 57] on span "💦" at bounding box center [420, 57] width 9 height 8
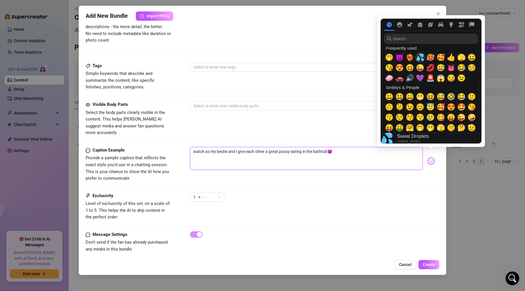
type textarea "watch as my bestie and i give each other a great pussy eating in the bathtub😈💦"
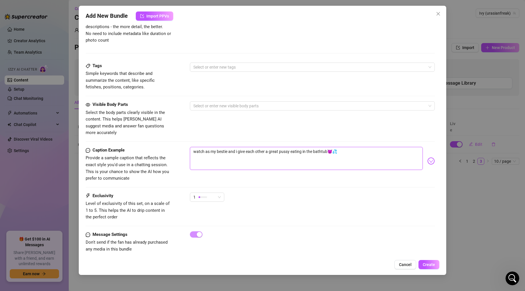
type textarea "watch as my bestie and i give each other a great pussy eating in the bathtub😈💦i"
type textarea "watch as my bestie and i give each other a great pussy eating in the bathtub😈💦i…"
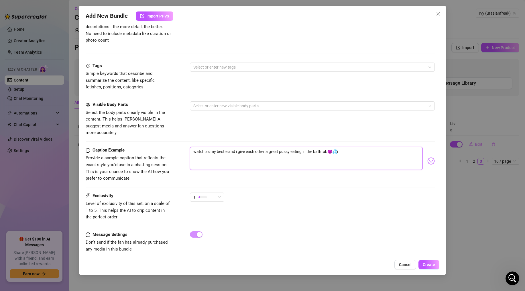
type textarea "watch as my bestie and i give each other a great pussy eating in the bathtub😈💦i…"
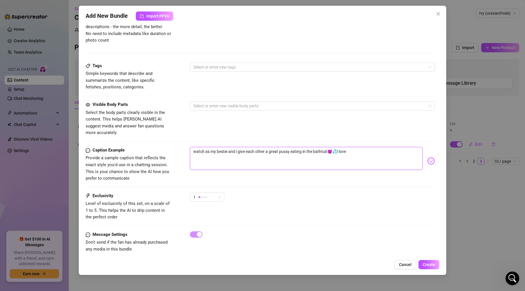
type textarea "watch as my bestie and i give each other a great pussy eating in the bathtub😈💦i…"
click at [433, 157] on img at bounding box center [431, 160] width 7 height 7
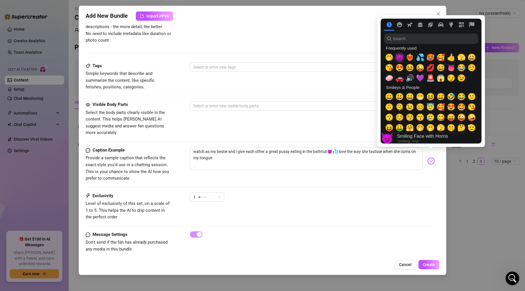
click at [392, 57] on span "🤭" at bounding box center [389, 57] width 9 height 8
click at [411, 58] on span "❤️‍🔥" at bounding box center [410, 57] width 9 height 8
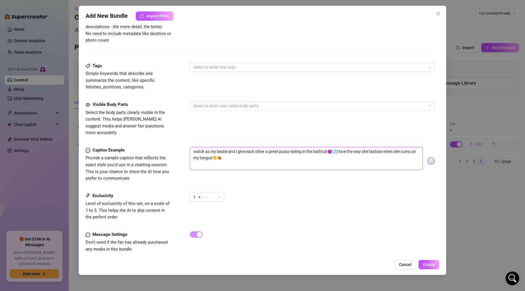
click at [333, 156] on textarea "watch as my bestie and i give each other a great pussy eating in the bathtub😈💦i…" at bounding box center [306, 158] width 233 height 23
click at [380, 147] on textarea "watch as my bestie and i give each other a great pussy eating in the bathtub😈💦i…" at bounding box center [306, 158] width 233 height 23
click at [214, 193] on div "1" at bounding box center [204, 197] width 22 height 9
click at [202, 237] on span "5 - Most Exclusive 🔥" at bounding box center [213, 238] width 37 height 6
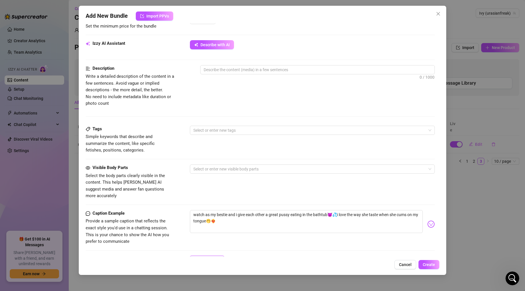
scroll to position [169, 0]
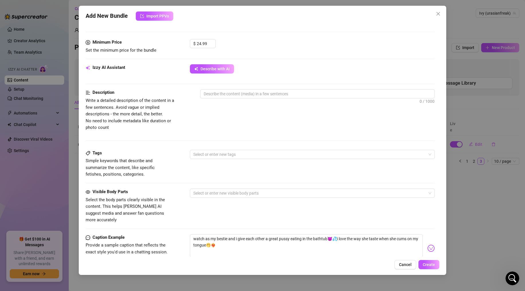
click at [213, 199] on div "Visible Body Parts Select the body parts clearly visible in the content. This h…" at bounding box center [260, 205] width 349 height 35
click at [213, 188] on div "Tags Simple keywords that describe and summarize the content, like specific fet…" at bounding box center [260, 169] width 349 height 39
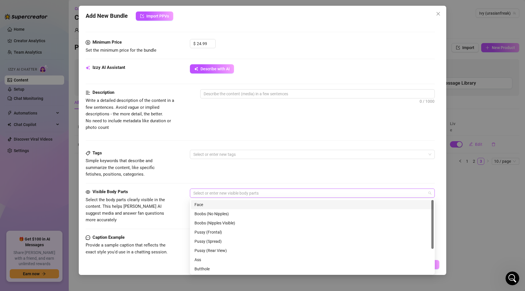
click at [212, 191] on div at bounding box center [309, 193] width 237 height 8
click at [205, 206] on div "Face" at bounding box center [313, 204] width 236 height 6
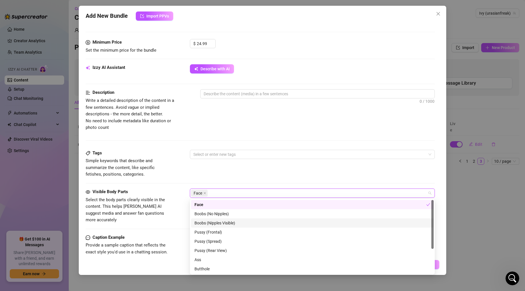
click at [204, 222] on div "Boobs (Nipples Visible)" at bounding box center [313, 223] width 236 height 6
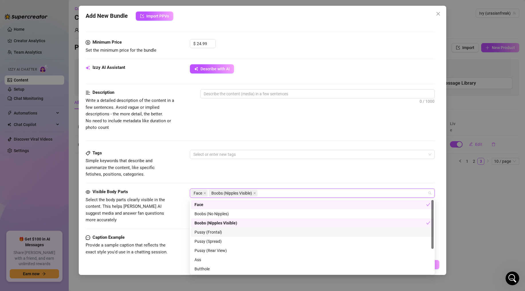
click at [204, 231] on div "Pussy (Frontal)" at bounding box center [313, 232] width 236 height 6
click at [203, 241] on div "Pussy (Spread)" at bounding box center [313, 241] width 236 height 6
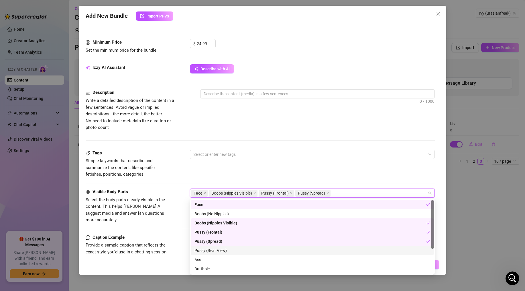
click at [203, 250] on div "Pussy (Rear View)" at bounding box center [313, 250] width 236 height 6
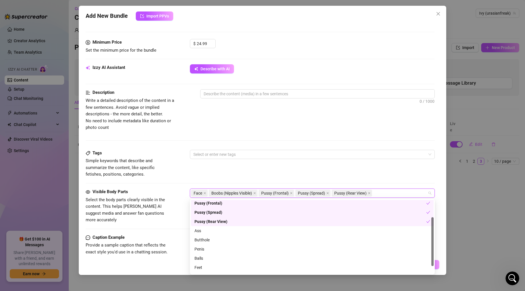
scroll to position [37, 0]
drag, startPoint x: 209, startPoint y: 221, endPoint x: 209, endPoint y: 227, distance: 5.7
click at [209, 221] on div "Ass" at bounding box center [313, 223] width 236 height 6
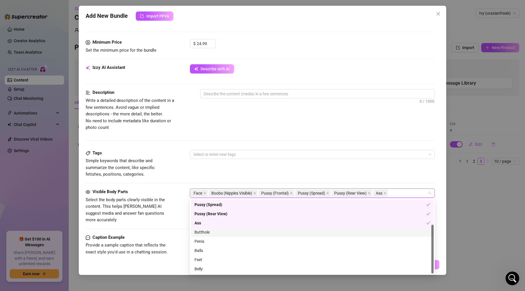
click at [208, 234] on div "Butthole" at bounding box center [313, 232] width 236 height 6
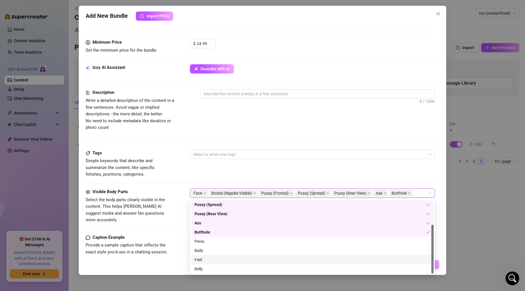
click at [204, 259] on div "Feet" at bounding box center [313, 259] width 236 height 6
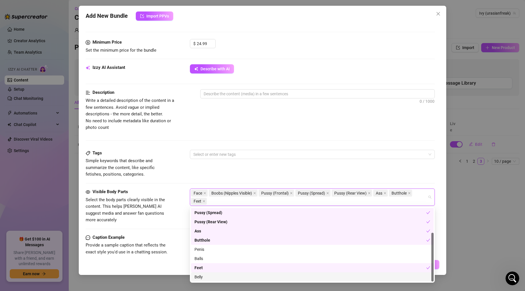
click at [203, 275] on div "Belly" at bounding box center [313, 276] width 236 height 6
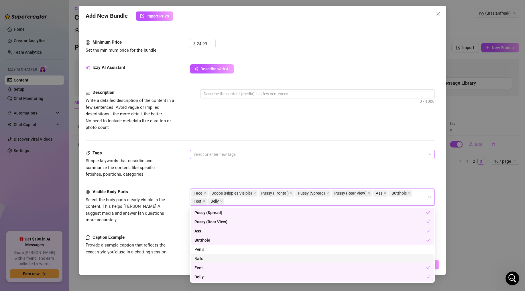
click at [226, 157] on div at bounding box center [309, 154] width 237 height 8
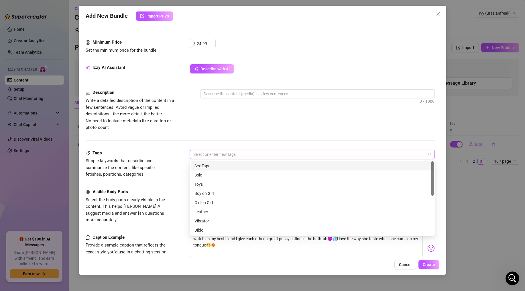
click at [204, 166] on div "Sex Tape" at bounding box center [313, 165] width 236 height 6
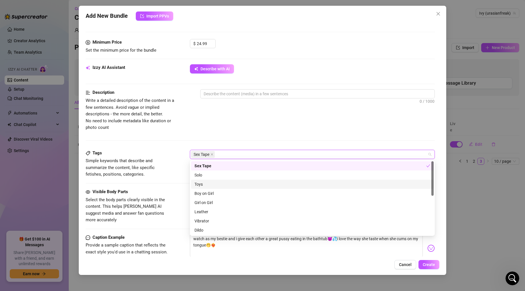
click at [203, 185] on div "Toys" at bounding box center [313, 184] width 236 height 6
click at [204, 202] on div "Girl on Girl" at bounding box center [313, 202] width 236 height 6
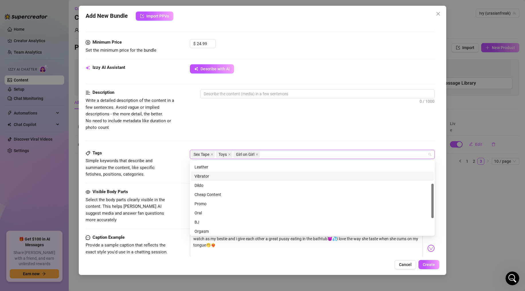
scroll to position [47, 0]
click at [205, 181] on div "Dildo" at bounding box center [313, 182] width 236 height 6
click at [203, 186] on div "Oral" at bounding box center [313, 185] width 236 height 6
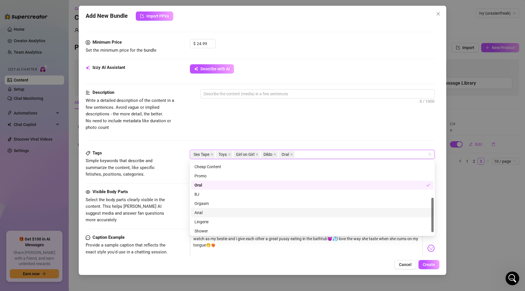
scroll to position [83, 0]
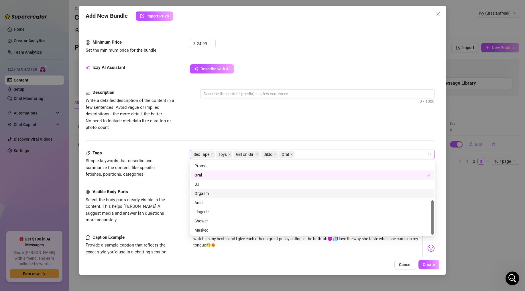
click at [205, 194] on div "Orgasm" at bounding box center [313, 193] width 236 height 6
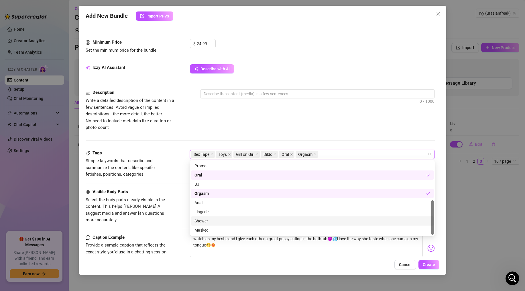
click at [201, 221] on div "Shower" at bounding box center [313, 220] width 236 height 6
click at [179, 200] on div "Visible Body Parts Select the body parts clearly visible in the content. This h…" at bounding box center [260, 205] width 349 height 35
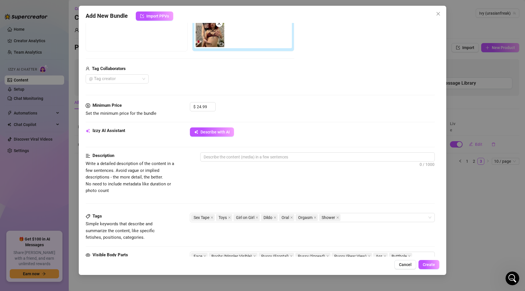
scroll to position [99, 0]
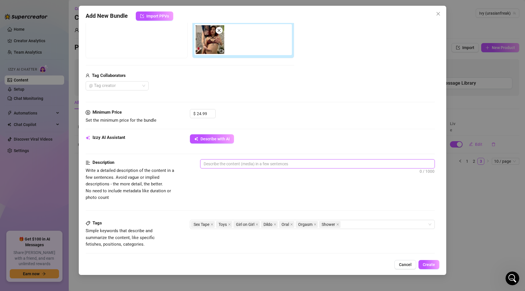
click at [216, 167] on textarea at bounding box center [318, 163] width 234 height 9
click at [289, 164] on textarea "two girls begin by dance and shaking ass in a btyhroom until eventually strippi…" at bounding box center [318, 163] width 234 height 9
click at [379, 164] on textarea "two girls begin by dance and shaking ass in a bathroom until eventually strippi…" at bounding box center [318, 163] width 234 height 9
click at [378, 164] on textarea "two girls begin by dance and shaking ass in a bathroom until eventually strippi…" at bounding box center [318, 163] width 234 height 9
click at [380, 164] on textarea "two girls begin by dance and shaking ass in a bathroom until eventually strippi…" at bounding box center [318, 163] width 234 height 9
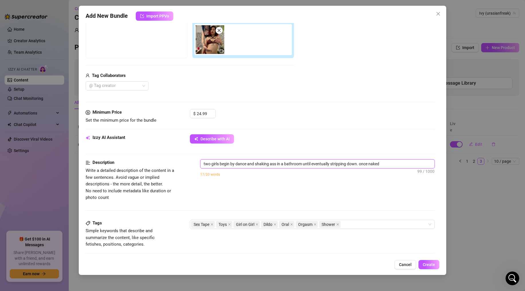
click at [378, 164] on textarea "two girls begin by dance and shaking ass in a bathroom until eventually strippi…" at bounding box center [318, 163] width 234 height 9
click at [380, 164] on textarea "two girls begin by dance and shaking ass in a bathroom until eventually strippi…" at bounding box center [318, 163] width 234 height 9
click at [246, 164] on textarea "two girls begin by dance and shaking ass in a bathroom until eventually strippi…" at bounding box center [318, 163] width 234 height 9
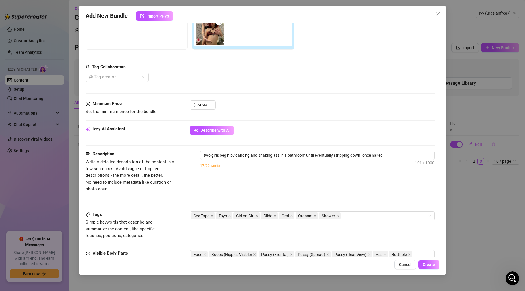
scroll to position [114, 0]
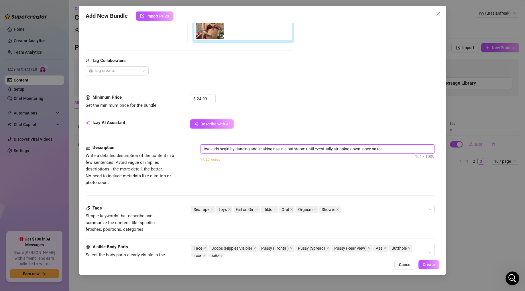
click at [388, 150] on textarea "two girls begin by dancing and shaking ass in a bathroom until eventually strip…" at bounding box center [318, 148] width 234 height 9
click at [247, 155] on textarea "two girls begin by dancing and shaking ass in a bathroom until eventually strip…" at bounding box center [318, 151] width 234 height 15
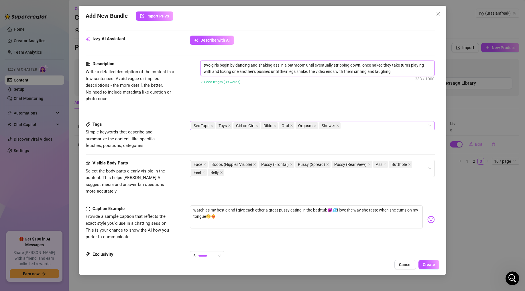
scroll to position [176, 0]
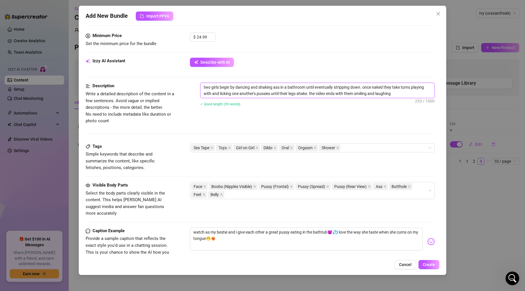
click at [398, 95] on textarea "two girls begin by dancing and shaking ass in a bathroom until eventually strip…" at bounding box center [318, 90] width 234 height 15
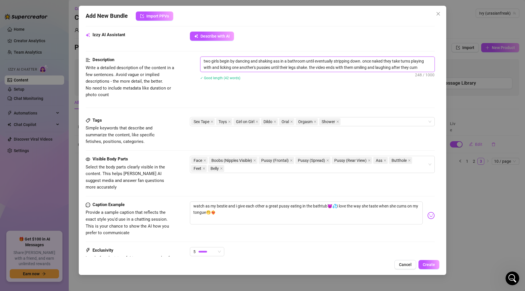
scroll to position [256, 0]
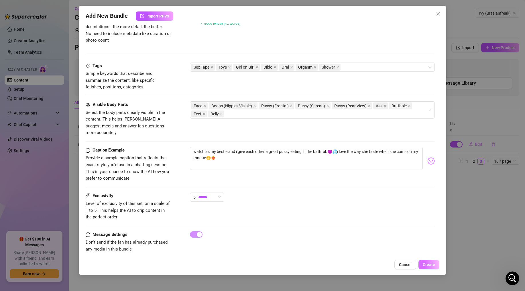
click at [430, 267] on button "Create" at bounding box center [429, 264] width 21 height 9
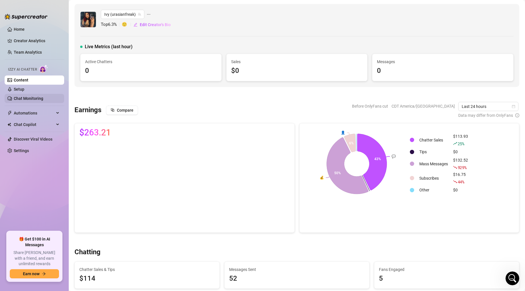
click at [36, 98] on link "Chat Monitoring" at bounding box center [29, 98] width 30 height 5
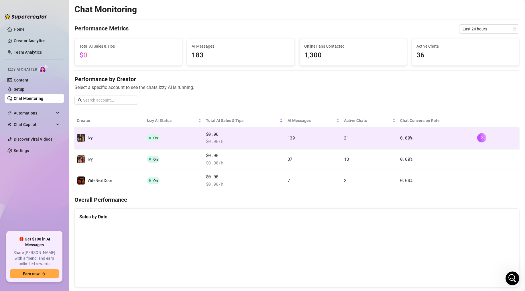
click at [203, 134] on td "On" at bounding box center [174, 137] width 59 height 21
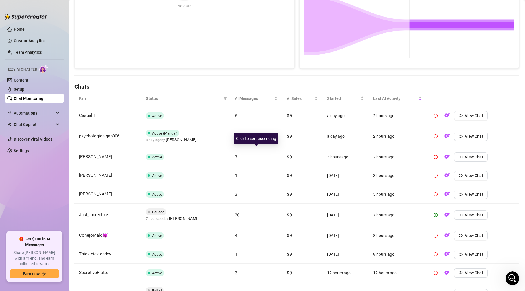
scroll to position [172, 0]
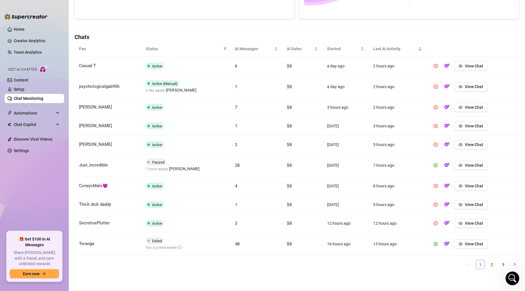
click at [29, 96] on link "Chat Monitoring" at bounding box center [29, 98] width 30 height 5
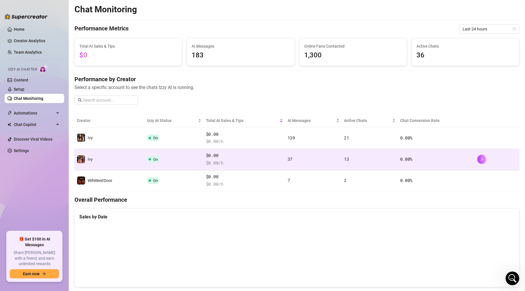
click at [115, 156] on td "Ivy" at bounding box center [110, 158] width 70 height 21
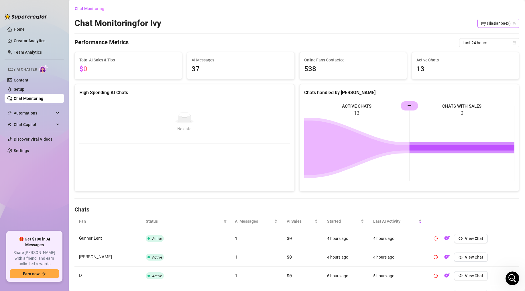
click at [479, 24] on div "Ivy (lilasianbaex)" at bounding box center [499, 23] width 42 height 9
click at [471, 53] on span "WifeNextDoor" at bounding box center [473, 55] width 25 height 6
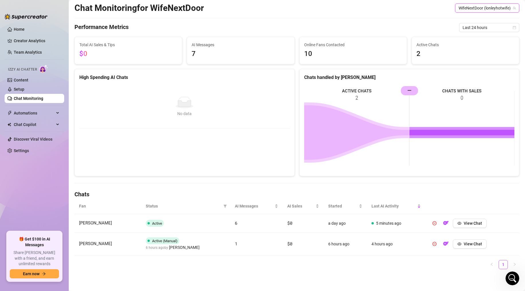
scroll to position [15, 0]
click at [444, 224] on img "button" at bounding box center [446, 223] width 6 height 6
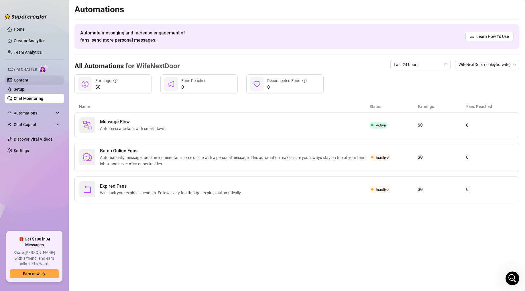
click at [27, 82] on link "Content" at bounding box center [21, 80] width 15 height 5
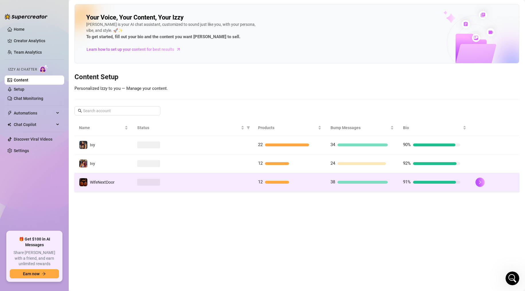
click at [223, 182] on div at bounding box center [193, 182] width 112 height 7
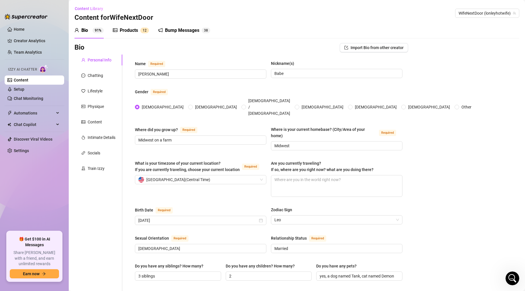
click at [126, 30] on div "Products" at bounding box center [129, 30] width 18 height 7
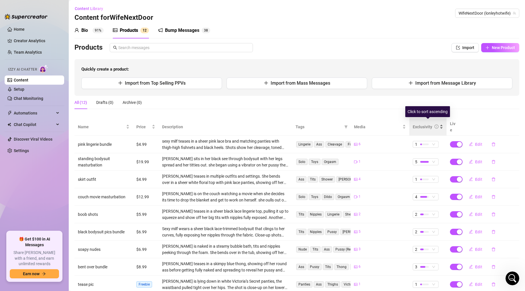
click at [418, 124] on div "Exclusivity" at bounding box center [422, 127] width 19 height 6
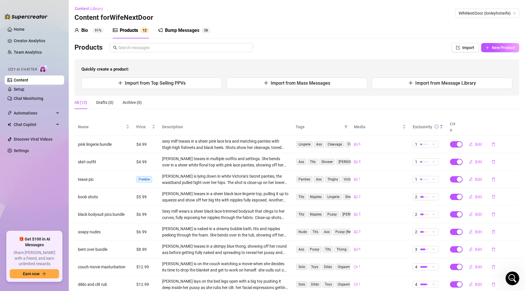
click at [36, 35] on ul "Home Creator Analytics Team Analytics Izzy AI Chatter Content Setup Chat Monito…" at bounding box center [35, 125] width 60 height 206
click at [36, 38] on link "Creator Analytics" at bounding box center [37, 40] width 46 height 9
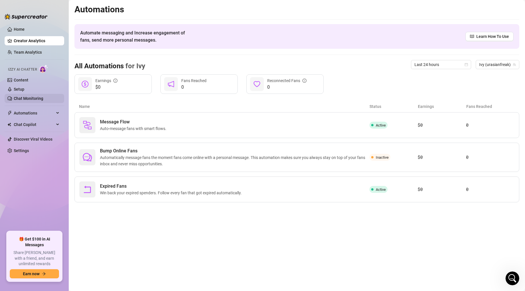
click at [31, 100] on link "Chat Monitoring" at bounding box center [29, 98] width 30 height 5
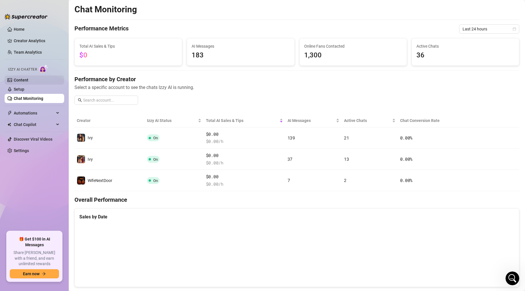
click at [28, 79] on link "Content" at bounding box center [21, 80] width 15 height 5
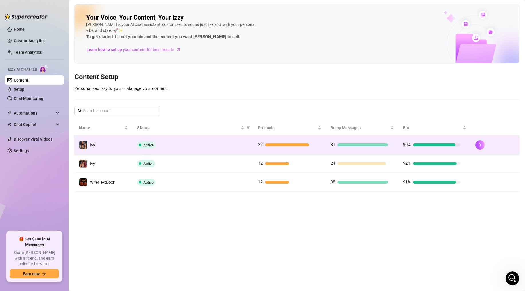
click at [232, 145] on div "Active" at bounding box center [193, 144] width 112 height 7
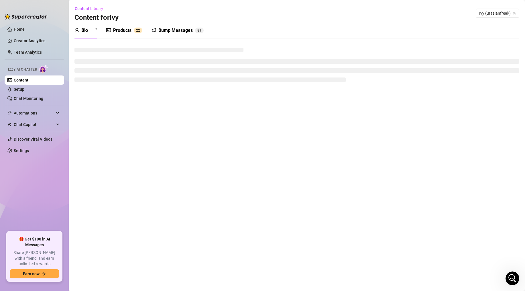
click at [185, 31] on div "Bump Messages" at bounding box center [175, 30] width 34 height 7
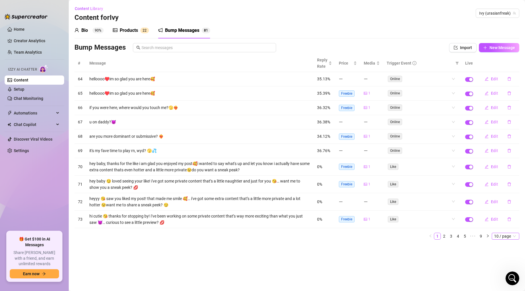
click at [500, 237] on span "10 / page" at bounding box center [505, 236] width 23 height 6
click at [502, 275] on div "100 / page" at bounding box center [506, 274] width 19 height 6
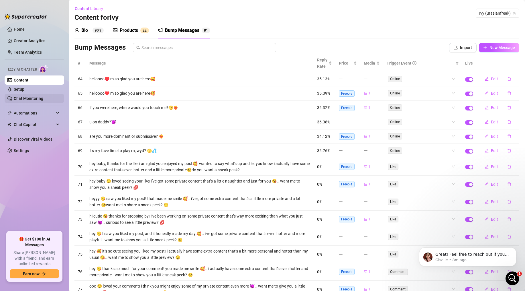
click at [25, 96] on link "Chat Monitoring" at bounding box center [29, 98] width 30 height 5
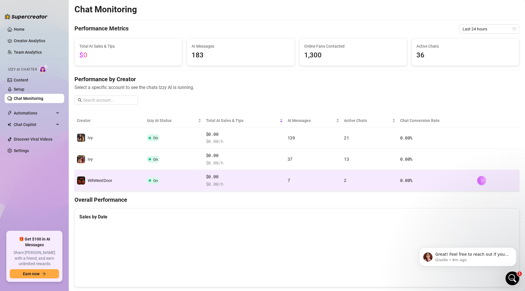
click at [478, 183] on button "button" at bounding box center [481, 180] width 9 height 9
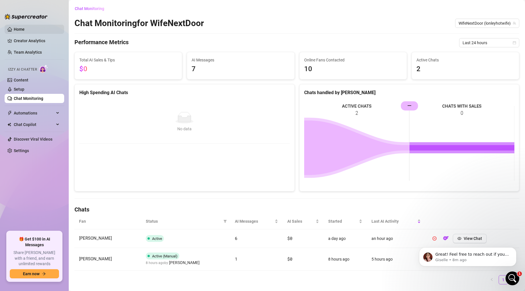
click at [25, 31] on link "Home" at bounding box center [19, 29] width 11 height 5
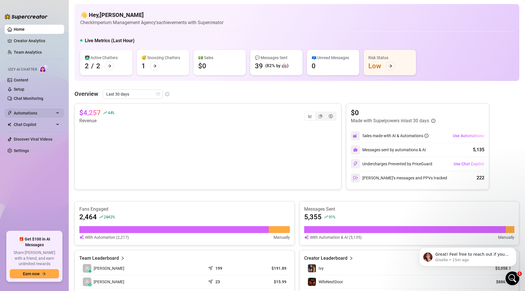
click at [30, 113] on span "Automations" at bounding box center [34, 112] width 41 height 9
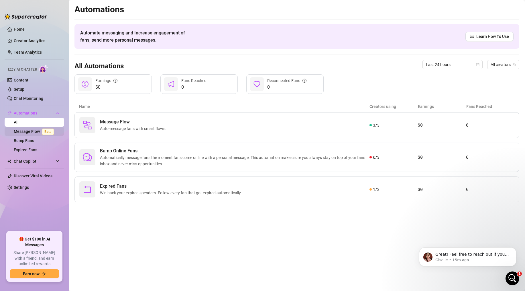
click at [34, 132] on link "Message Flow Beta" at bounding box center [35, 131] width 42 height 5
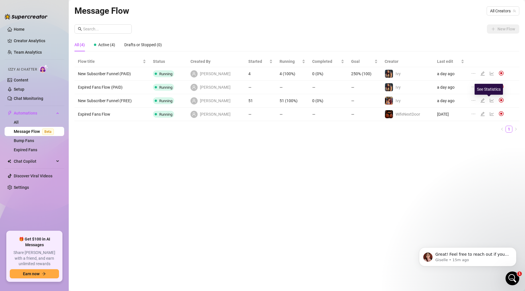
click at [490, 100] on icon "line-chart" at bounding box center [492, 100] width 5 height 5
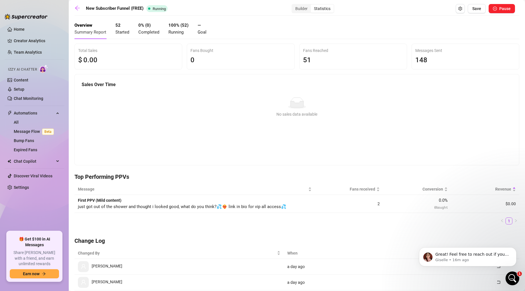
click at [326, 19] on div "Overview Summary Report 52 Started 0 % ( 0 ) Completed 100 % ( 52 ) Running — G…" at bounding box center [297, 29] width 445 height 20
click at [328, 29] on div "Overview Summary Report 52 Started 0 % ( 0 ) Completed 100 % ( 52 ) Running — G…" at bounding box center [297, 29] width 445 height 20
click at [33, 96] on link "Chat Monitoring" at bounding box center [29, 98] width 30 height 5
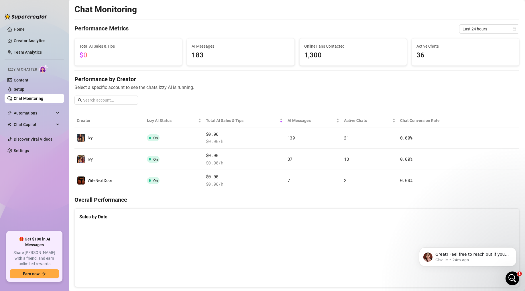
click at [33, 99] on link "Chat Monitoring" at bounding box center [29, 98] width 30 height 5
click at [36, 98] on link "Chat Monitoring" at bounding box center [29, 98] width 30 height 5
click at [36, 112] on span "Automations" at bounding box center [34, 112] width 41 height 9
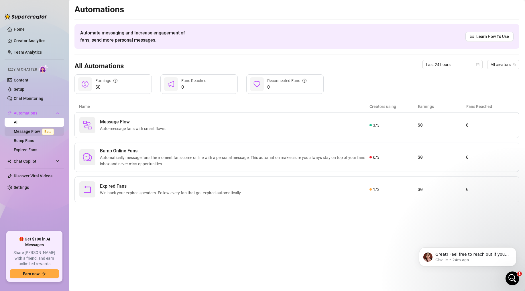
click at [33, 130] on link "Message Flow Beta" at bounding box center [35, 131] width 42 height 5
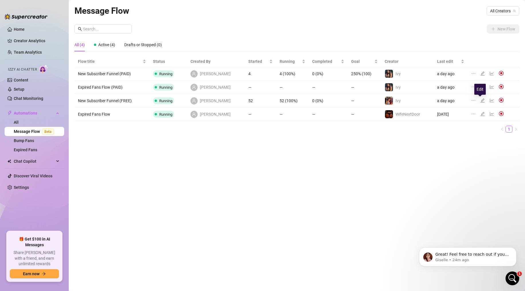
click at [481, 99] on icon "edit" at bounding box center [483, 100] width 5 height 5
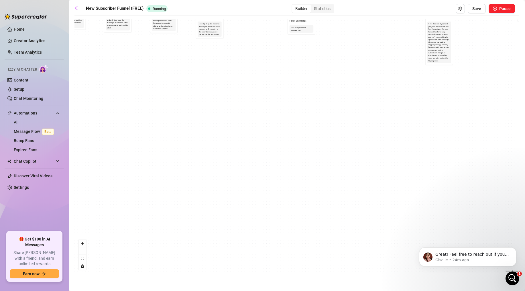
drag, startPoint x: 119, startPoint y: 143, endPoint x: 166, endPoint y: 235, distance: 103.9
click at [167, 234] on div "If True If True If True If False If False If False If True If False Merge Merge…" at bounding box center [297, 146] width 445 height 255
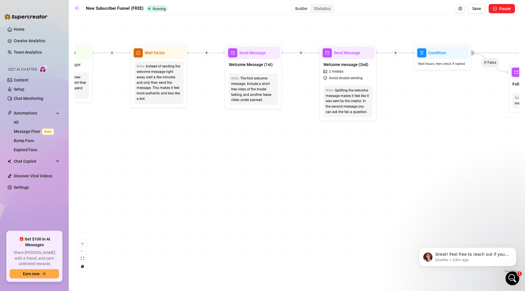
drag, startPoint x: 177, startPoint y: 150, endPoint x: 162, endPoint y: 229, distance: 81.0
click at [162, 229] on div "If True If True If True If False If False If False If True If False Merge Merge…" at bounding box center [297, 146] width 445 height 255
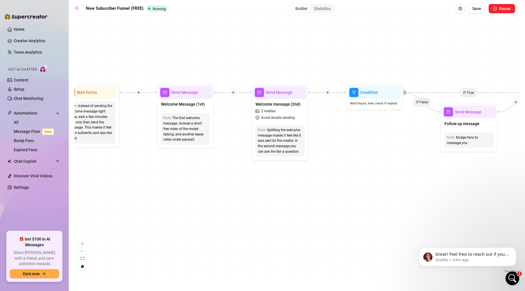
drag, startPoint x: 236, startPoint y: 198, endPoint x: 184, endPoint y: 194, distance: 52.0
click at [173, 198] on div "If True If True If True If False If False If False If True If False Merge Merge…" at bounding box center [297, 146] width 445 height 255
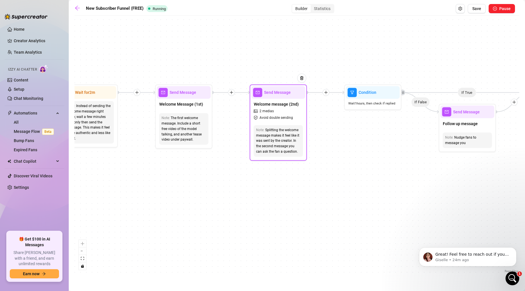
click at [274, 94] on span "Send Message" at bounding box center [277, 92] width 27 height 6
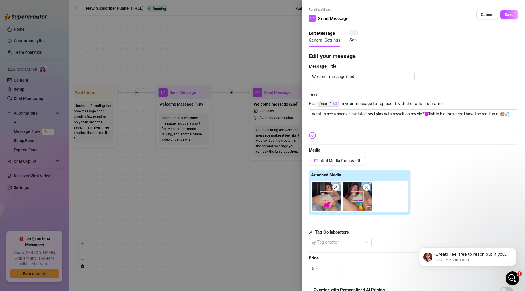
click at [226, 200] on div at bounding box center [262, 145] width 525 height 291
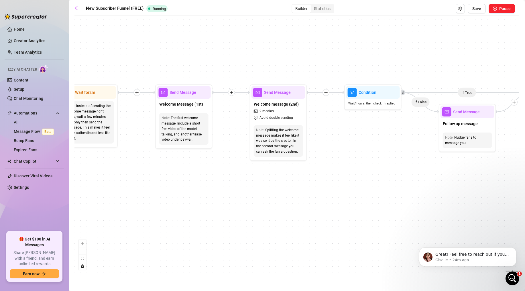
drag, startPoint x: 319, startPoint y: 178, endPoint x: 212, endPoint y: 178, distance: 106.9
click at [212, 178] on div "If True If True If True If False If False If False If True If False Merge Merge…" at bounding box center [297, 146] width 445 height 255
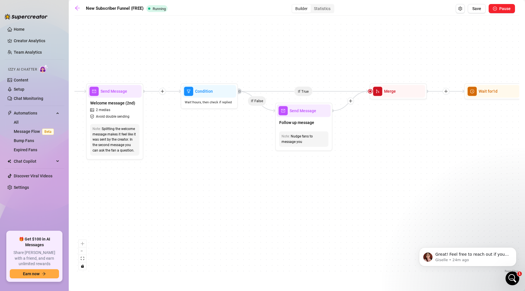
drag, startPoint x: 277, startPoint y: 166, endPoint x: 223, endPoint y: 162, distance: 53.5
click at [203, 164] on div "If True If True If True If False If False If False If True If False Merge Merge…" at bounding box center [297, 146] width 445 height 255
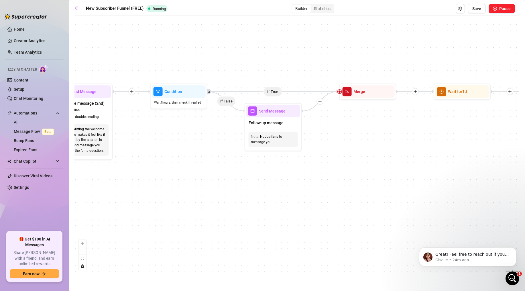
drag, startPoint x: 296, startPoint y: 164, endPoint x: 178, endPoint y: 177, distance: 119.0
click at [173, 177] on div "If True If True If True If False If False If False If True If False Merge Merge…" at bounding box center [297, 146] width 445 height 255
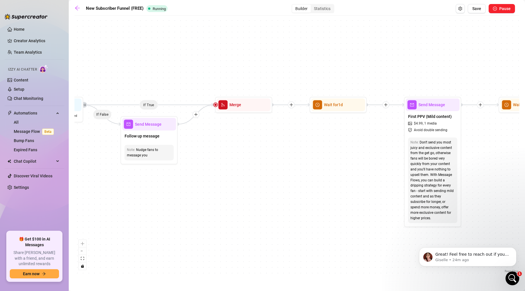
drag, startPoint x: 329, startPoint y: 130, endPoint x: 277, endPoint y: 129, distance: 52.8
click at [260, 130] on div "If True If True If True If False If False If False If True If False Merge Merge…" at bounding box center [297, 146] width 445 height 255
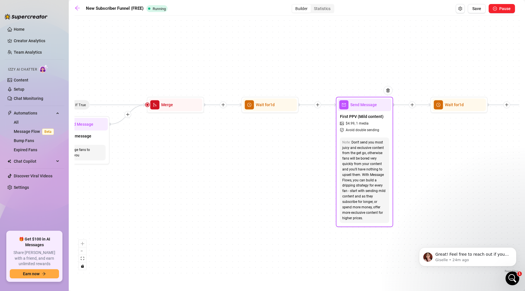
click at [361, 109] on div "Send Message" at bounding box center [365, 104] width 54 height 13
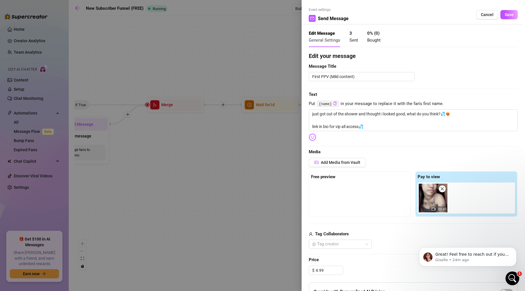
click at [263, 162] on div at bounding box center [262, 145] width 525 height 291
